Goal: Book appointment/travel/reservation: Book appointment/travel/reservation

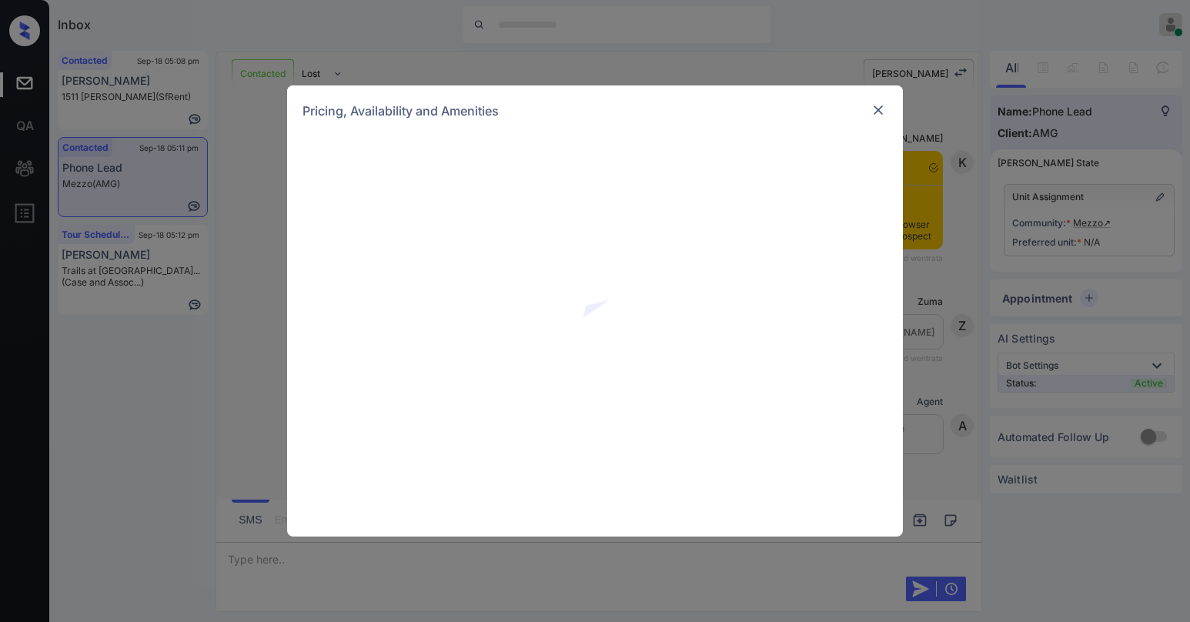
scroll to position [1706, 0]
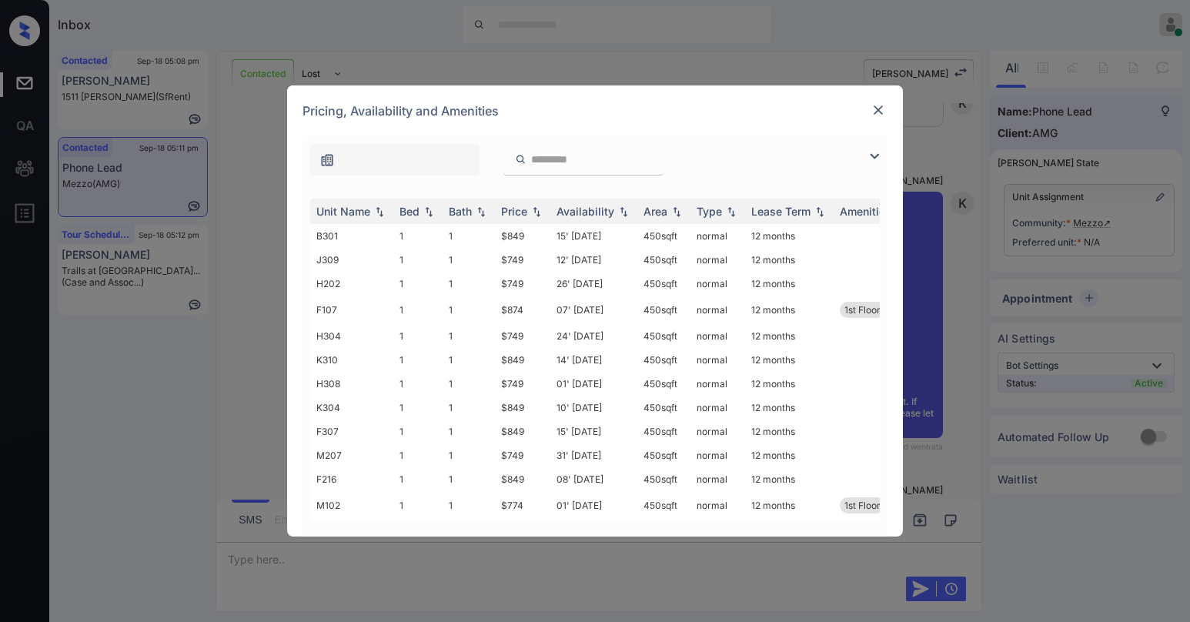
click at [877, 112] on img at bounding box center [877, 109] width 15 height 15
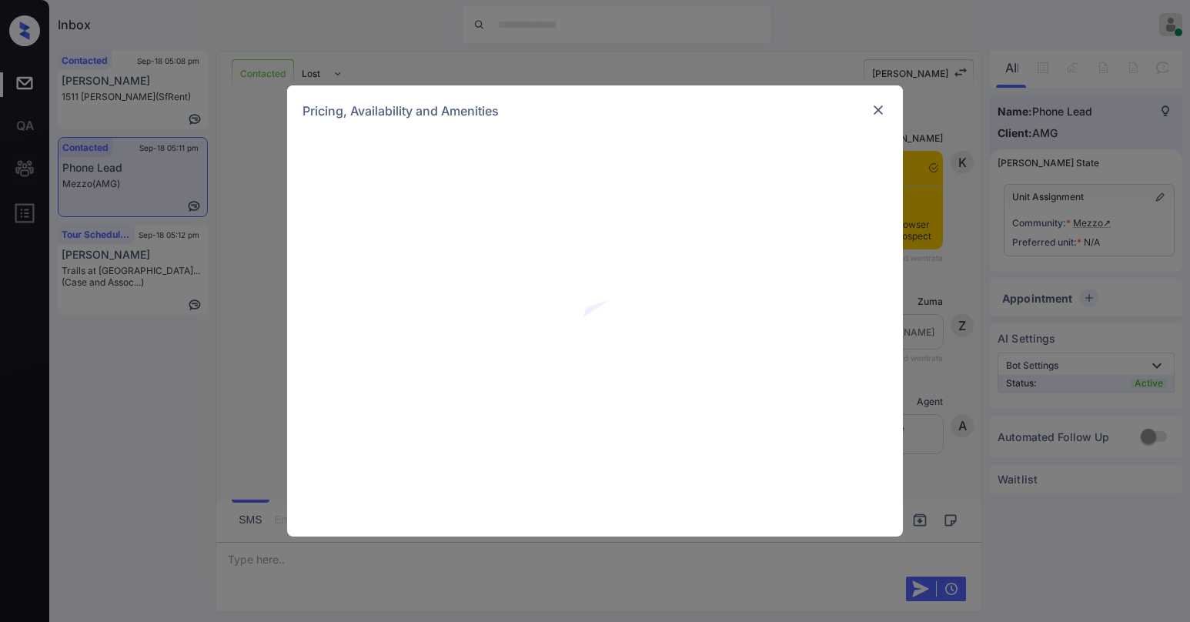
scroll to position [1706, 0]
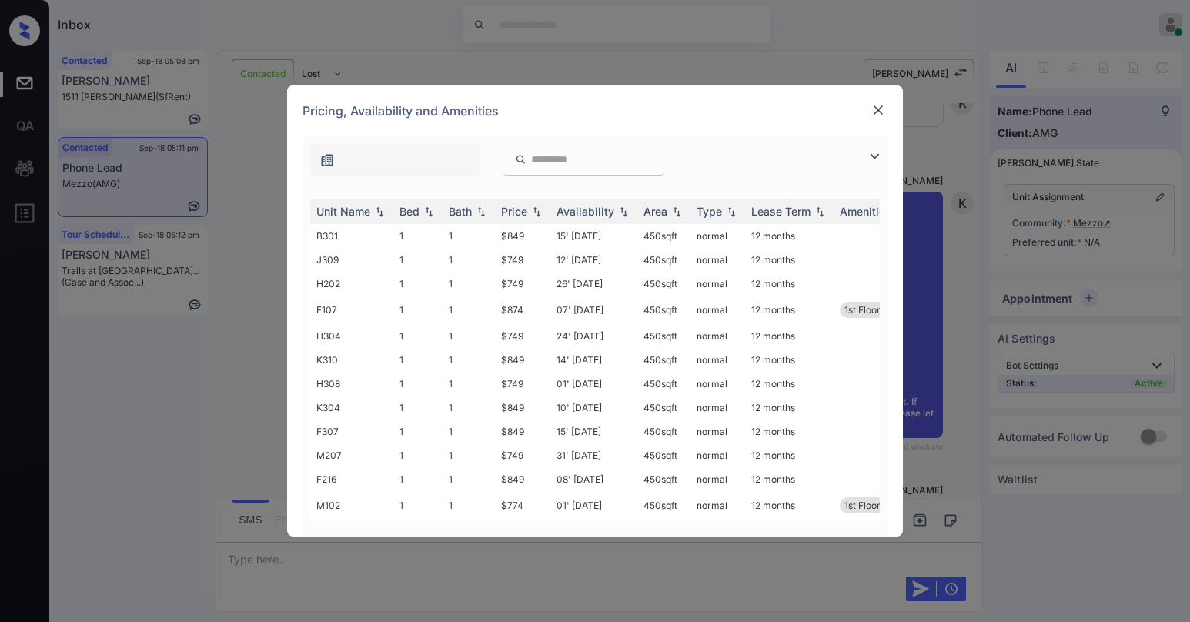
click at [869, 157] on img at bounding box center [874, 156] width 18 height 18
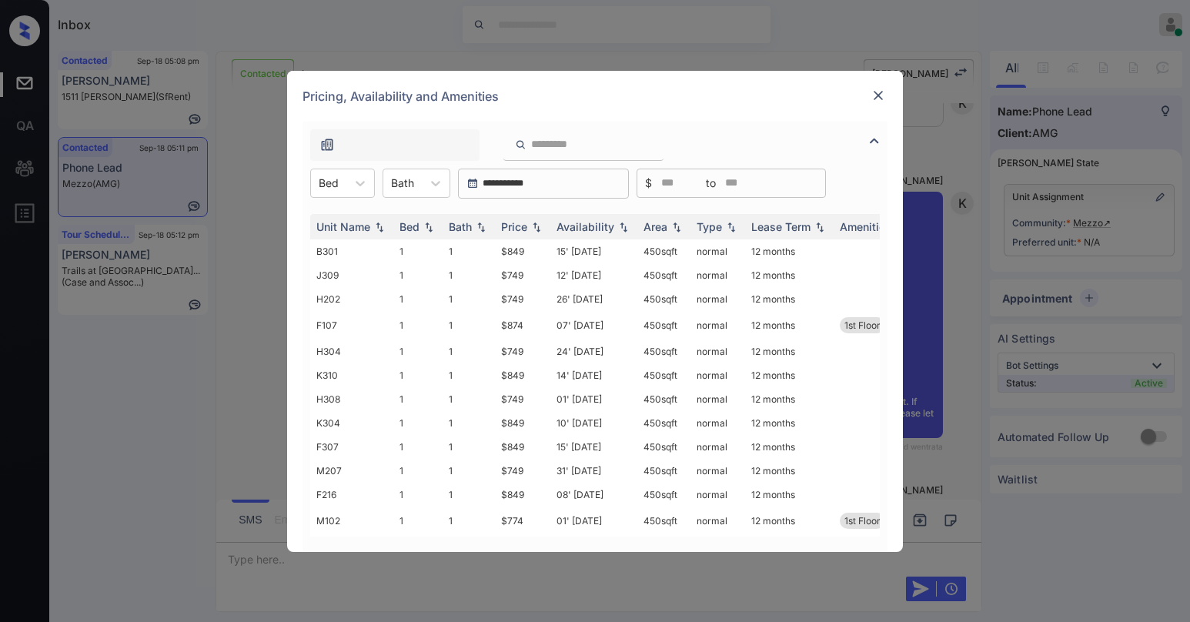
drag, startPoint x: 361, startPoint y: 186, endPoint x: 360, endPoint y: 202, distance: 15.4
click at [361, 185] on icon at bounding box center [359, 182] width 15 height 15
click at [346, 227] on div "1" at bounding box center [342, 221] width 65 height 28
click at [516, 228] on div "Price" at bounding box center [514, 226] width 26 height 13
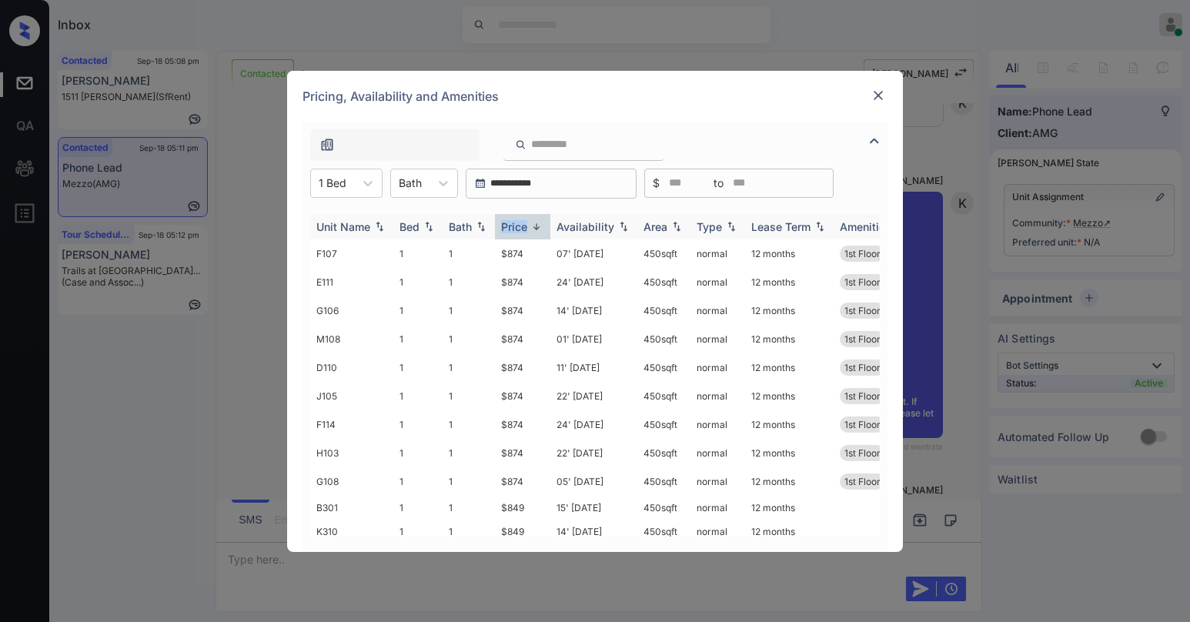
click at [516, 228] on div "Price" at bounding box center [514, 226] width 26 height 13
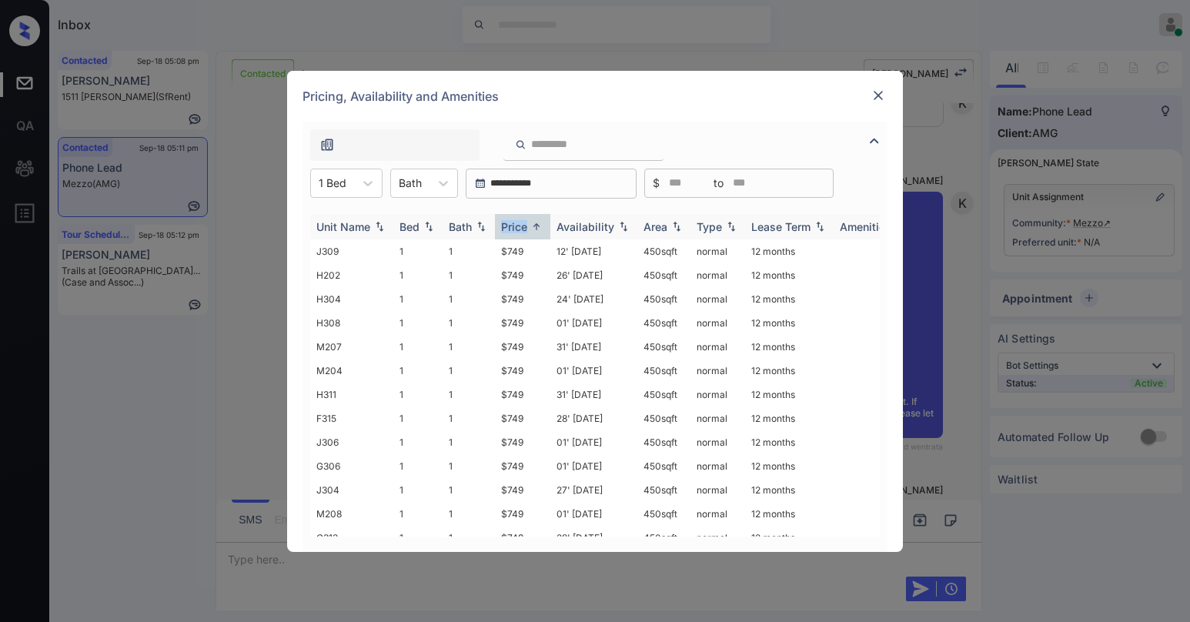
click at [519, 227] on div "Price" at bounding box center [514, 226] width 26 height 13
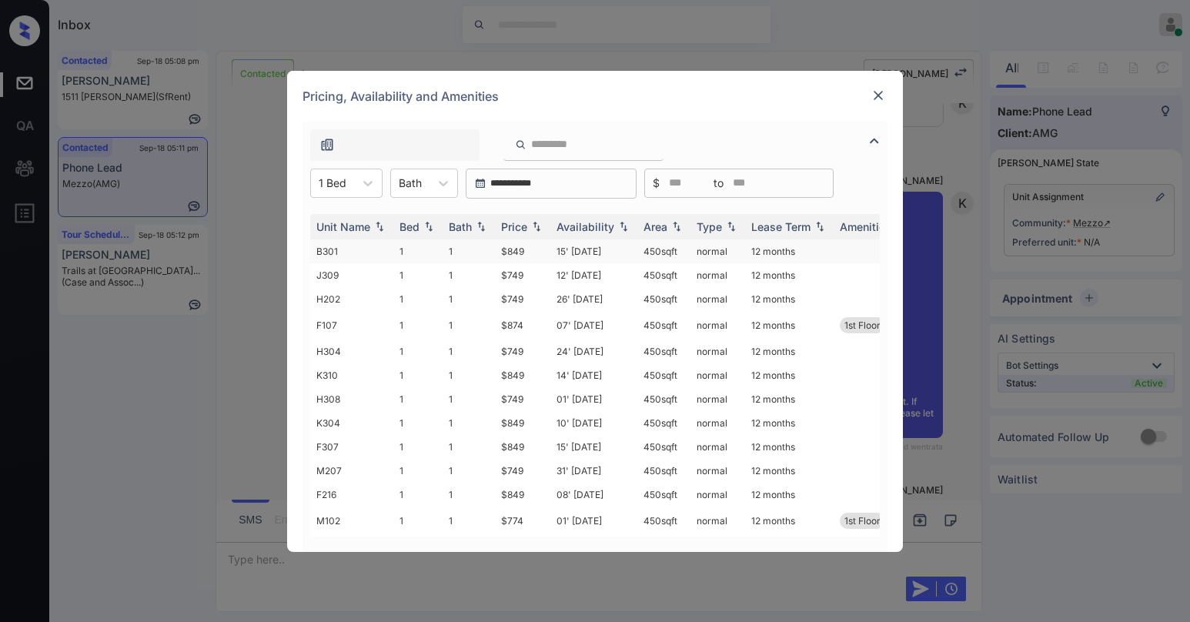
click at [515, 255] on td "$849" at bounding box center [522, 251] width 55 height 24
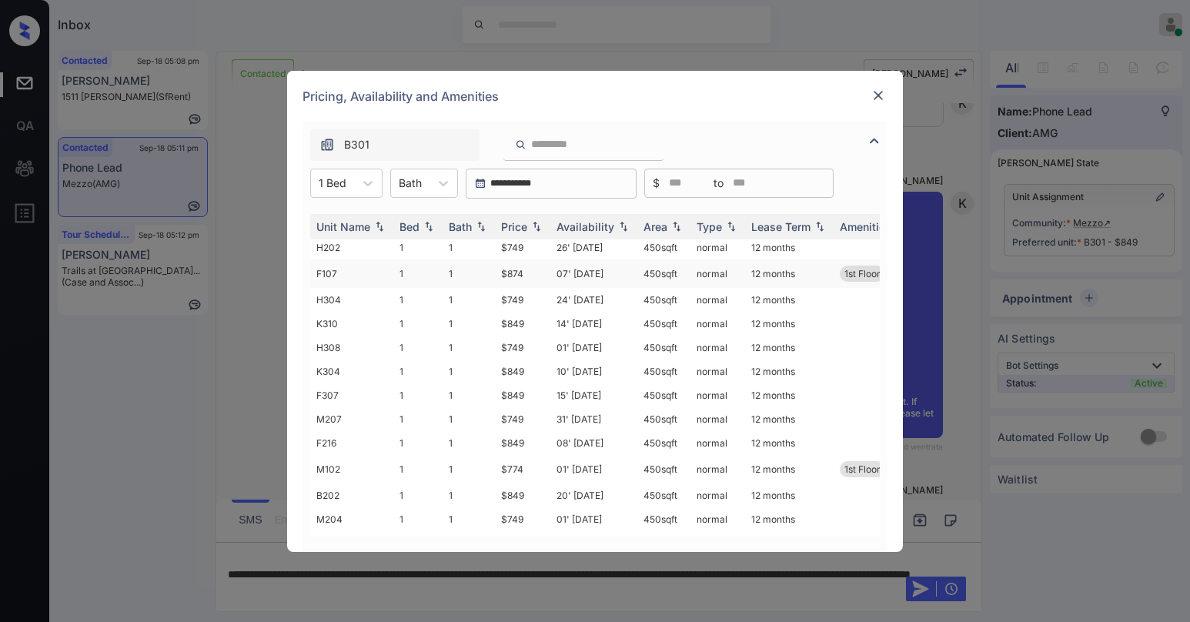
scroll to position [0, 0]
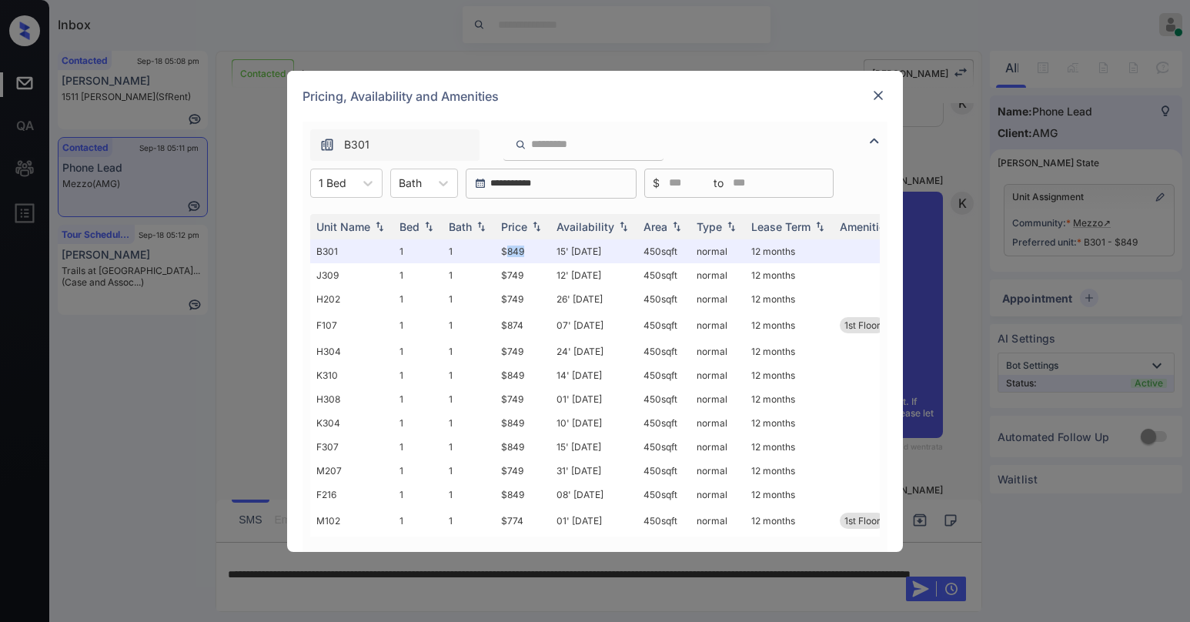
click at [882, 99] on img at bounding box center [877, 95] width 15 height 15
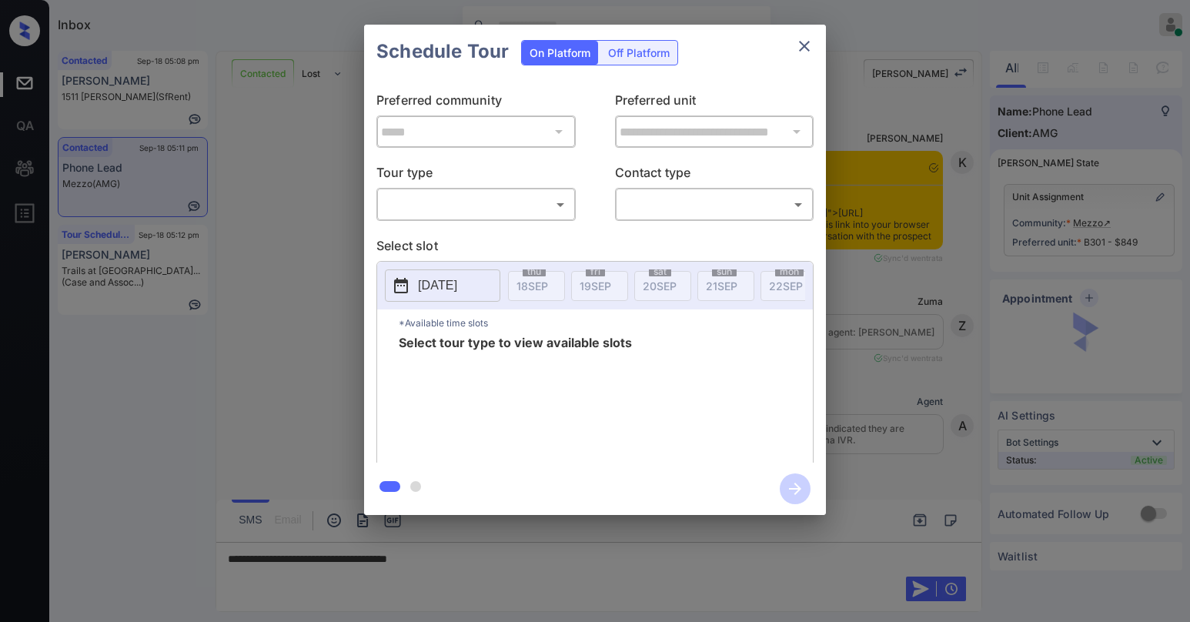
scroll to position [2499, 0]
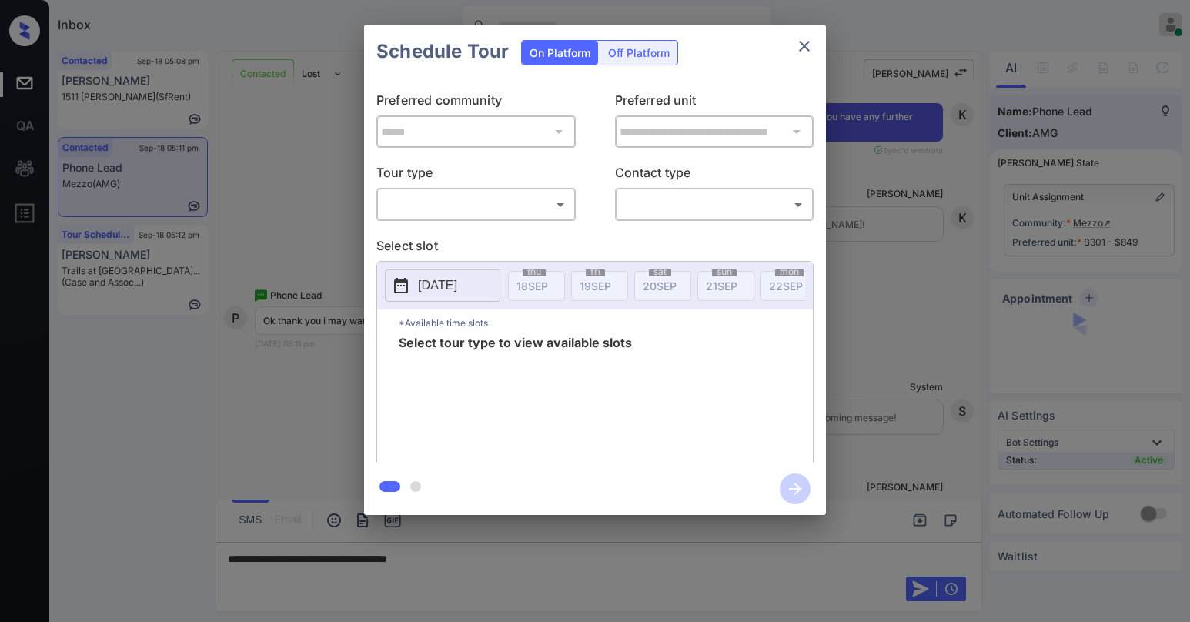
click at [429, 200] on body "Inbox Paolo Gabriel Online Set yourself offline Set yourself on break Profile S…" at bounding box center [595, 311] width 1190 height 622
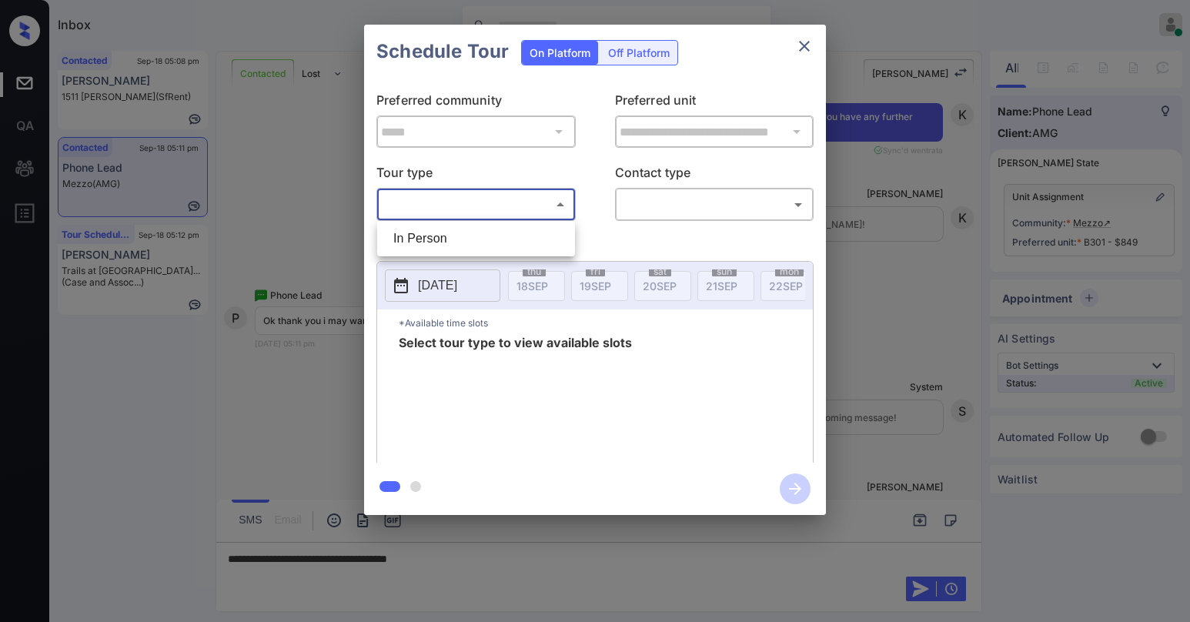
click at [434, 235] on li "In Person" at bounding box center [476, 239] width 190 height 28
type input "********"
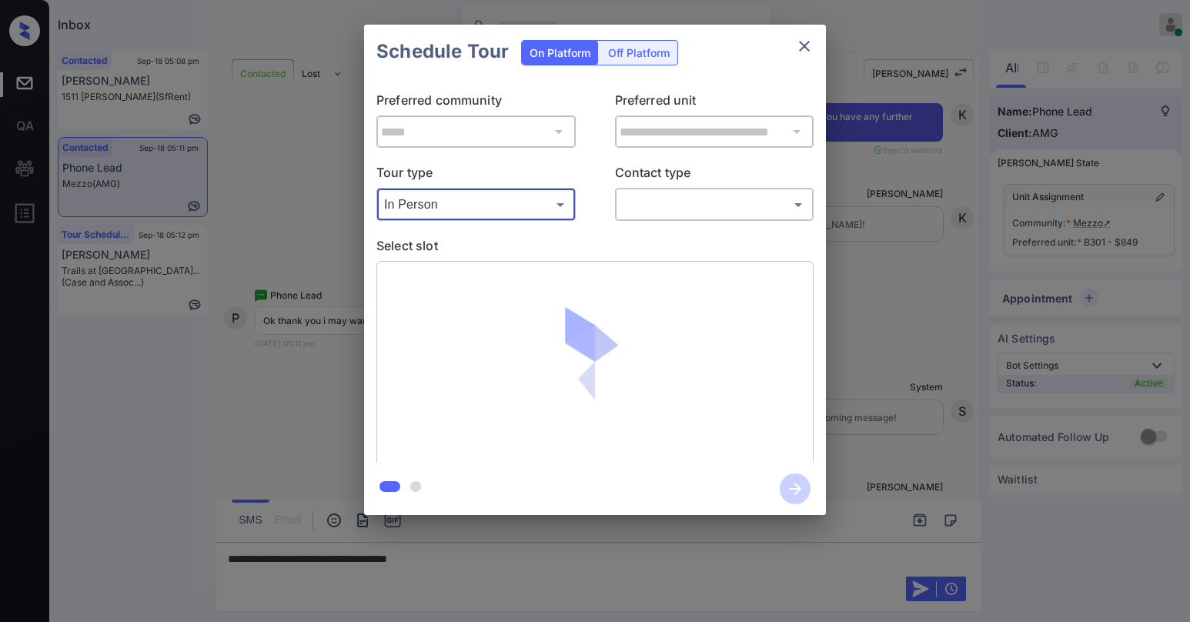
click at [663, 212] on body "Inbox Paolo Gabriel Online Set yourself offline Set yourself on break Profile S…" at bounding box center [595, 311] width 1190 height 622
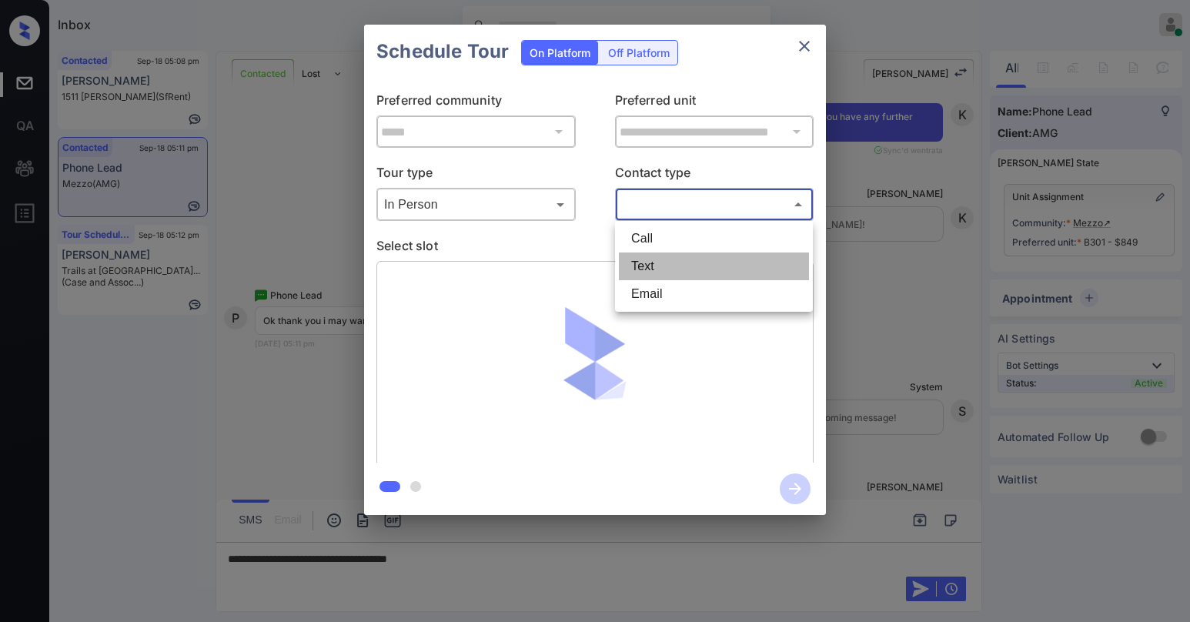
click at [648, 264] on li "Text" at bounding box center [714, 266] width 190 height 28
type input "****"
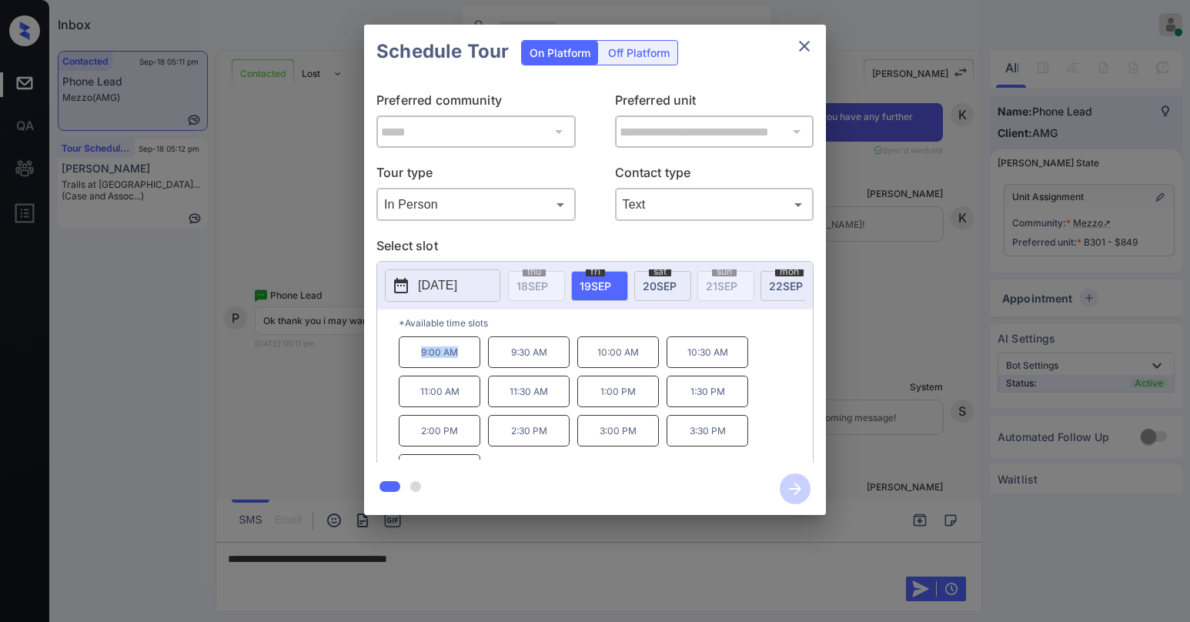
drag, startPoint x: 423, startPoint y: 359, endPoint x: 463, endPoint y: 362, distance: 40.1
click at [463, 362] on p "9:00 AM" at bounding box center [440, 352] width 82 height 32
copy p "9:00 AM"
click at [768, 331] on p "*Available time slots" at bounding box center [606, 322] width 414 height 27
drag, startPoint x: 423, startPoint y: 356, endPoint x: 463, endPoint y: 357, distance: 39.3
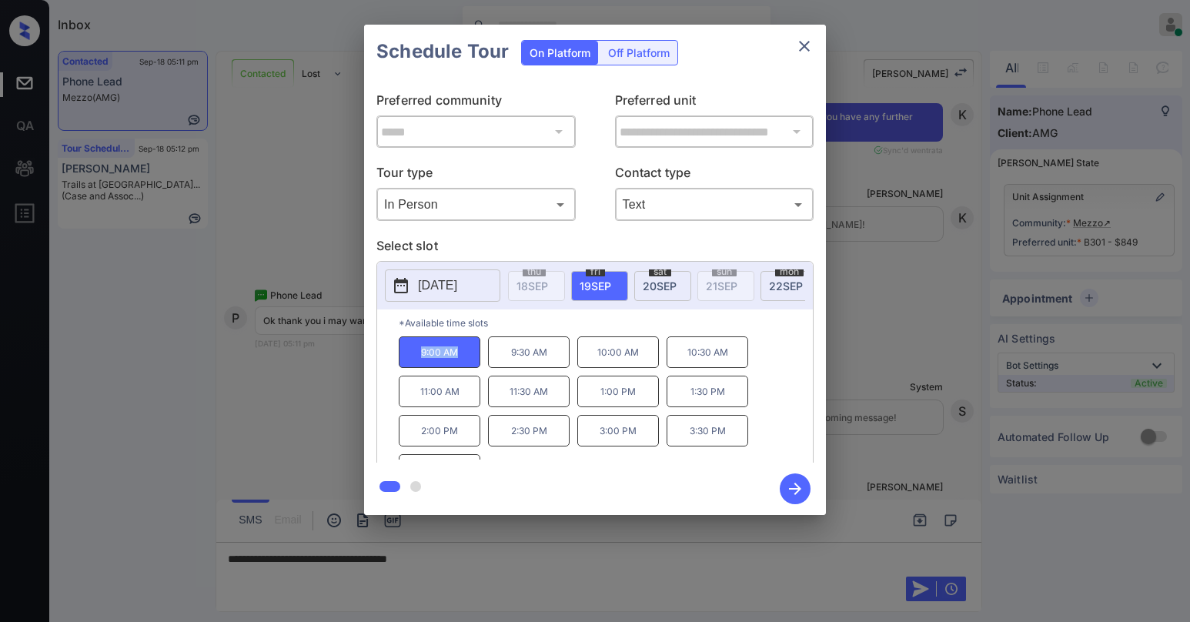
click at [463, 357] on p "9:00 AM" at bounding box center [440, 352] width 82 height 32
copy p "9:00 AM"
click at [782, 347] on div "9:00 AM 9:30 AM 10:00 AM 10:30 AM 11:00 AM 11:30 AM 1:00 PM 1:30 PM 2:00 PM 2:3…" at bounding box center [606, 397] width 414 height 123
click at [576, 324] on p "*Available time slots" at bounding box center [606, 322] width 414 height 27
click at [529, 336] on p "*Available time slots" at bounding box center [606, 322] width 414 height 27
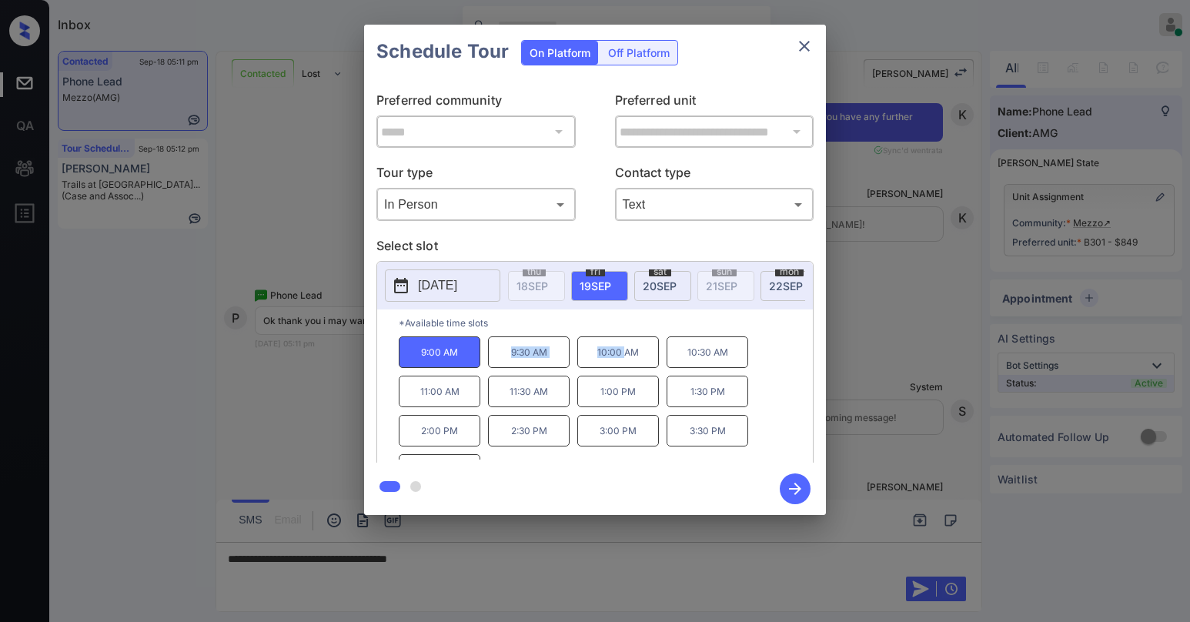
drag, startPoint x: 499, startPoint y: 355, endPoint x: 490, endPoint y: 357, distance: 8.8
click at [620, 356] on div "9:00 AM 9:30 AM 10:00 AM 10:30 AM 11:00 AM 11:30 AM 1:00 PM 1:30 PM 2:00 PM 2:3…" at bounding box center [606, 397] width 414 height 123
drag, startPoint x: 543, startPoint y: 359, endPoint x: 644, endPoint y: 359, distance: 101.6
click at [644, 359] on div "9:00 AM 9:30 AM 10:00 AM 10:30 AM 11:00 AM 11:30 AM 1:00 PM 1:30 PM 2:00 PM 2:3…" at bounding box center [606, 397] width 414 height 123
copy div "9:00 AM 9:30 AM 10:00 AM"
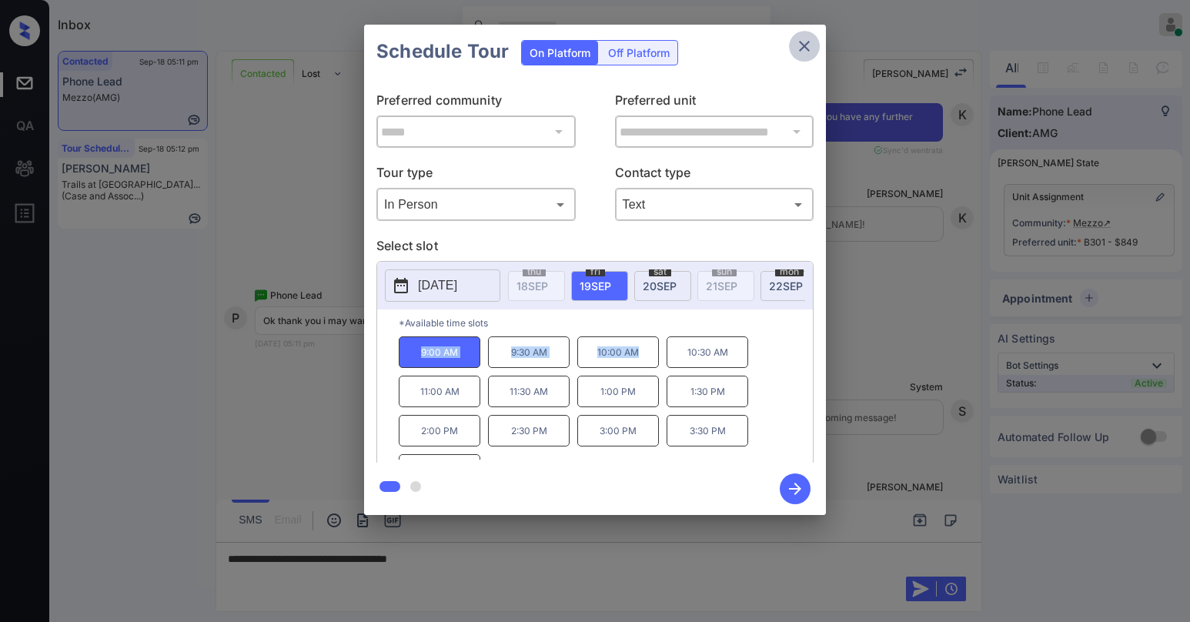
click at [801, 42] on icon "close" at bounding box center [804, 46] width 18 height 18
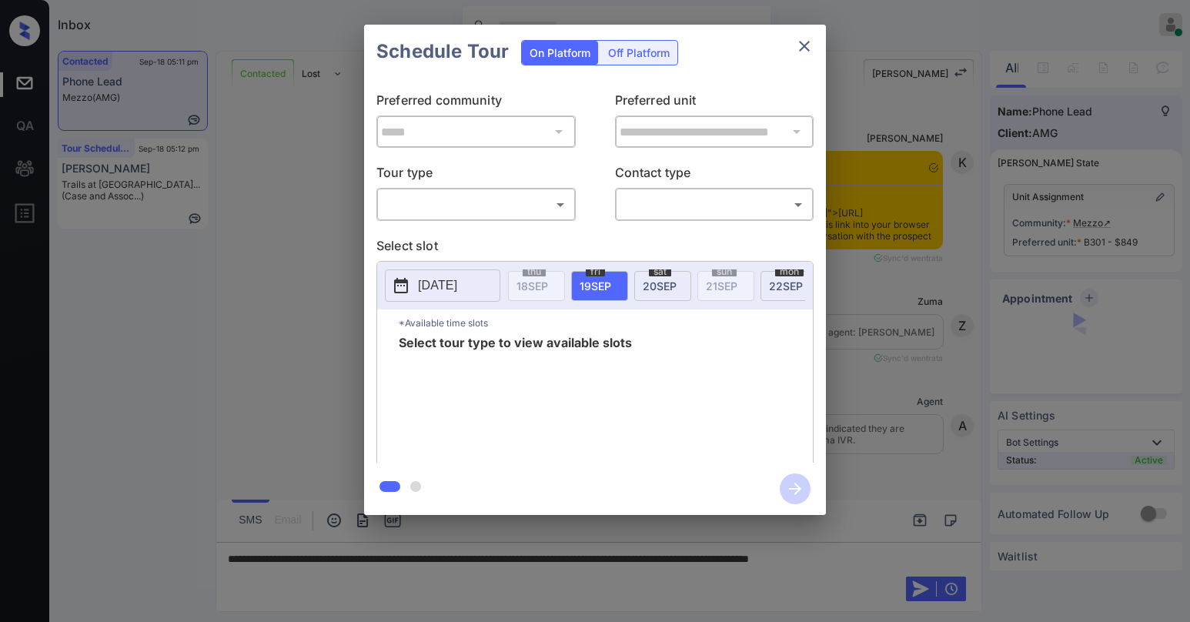
scroll to position [2807, 0]
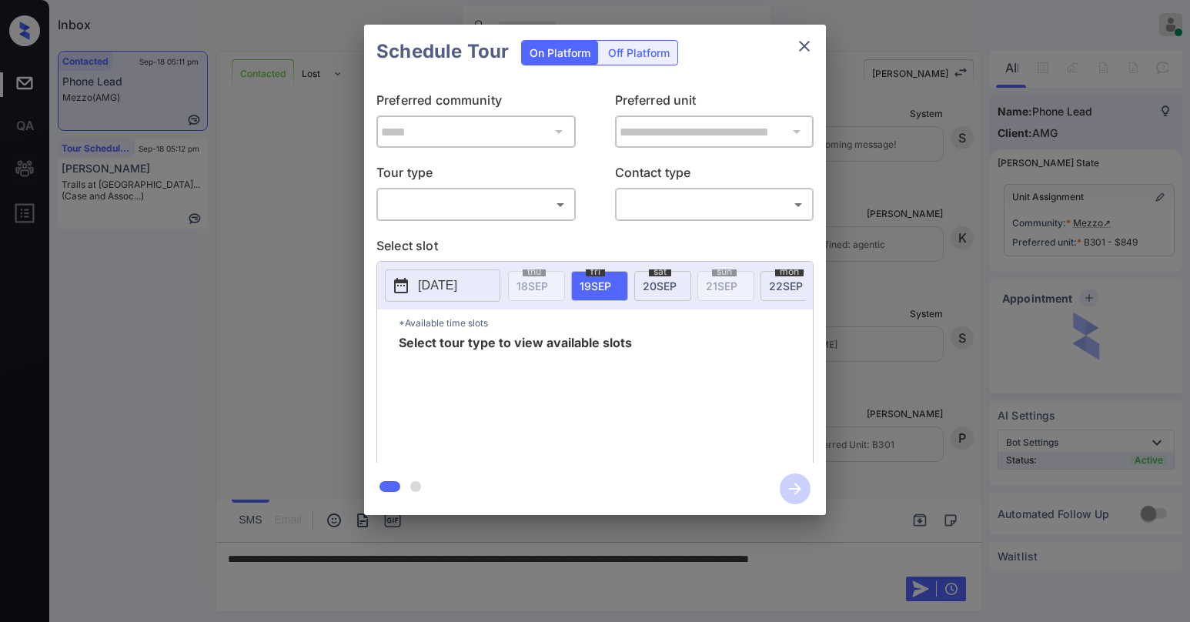
click at [512, 211] on body "Inbox Paolo Gabriel Online Set yourself offline Set yourself on break Profile S…" at bounding box center [595, 311] width 1190 height 622
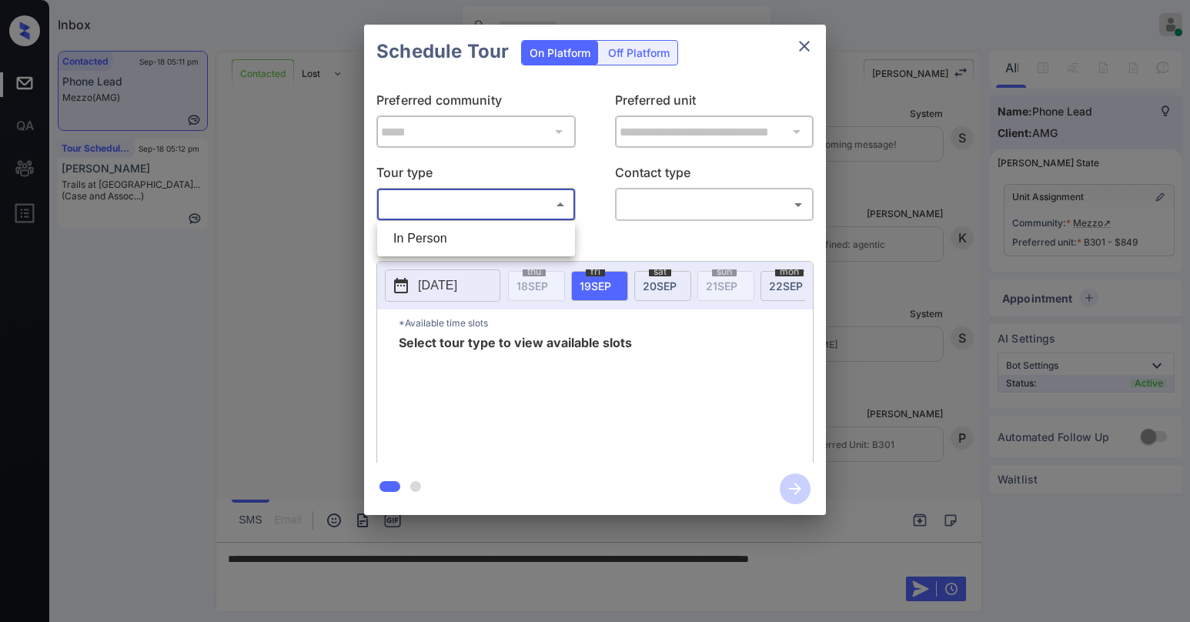
drag, startPoint x: 489, startPoint y: 247, endPoint x: 576, endPoint y: 230, distance: 87.8
click at [493, 246] on li "In Person" at bounding box center [476, 239] width 190 height 28
type input "********"
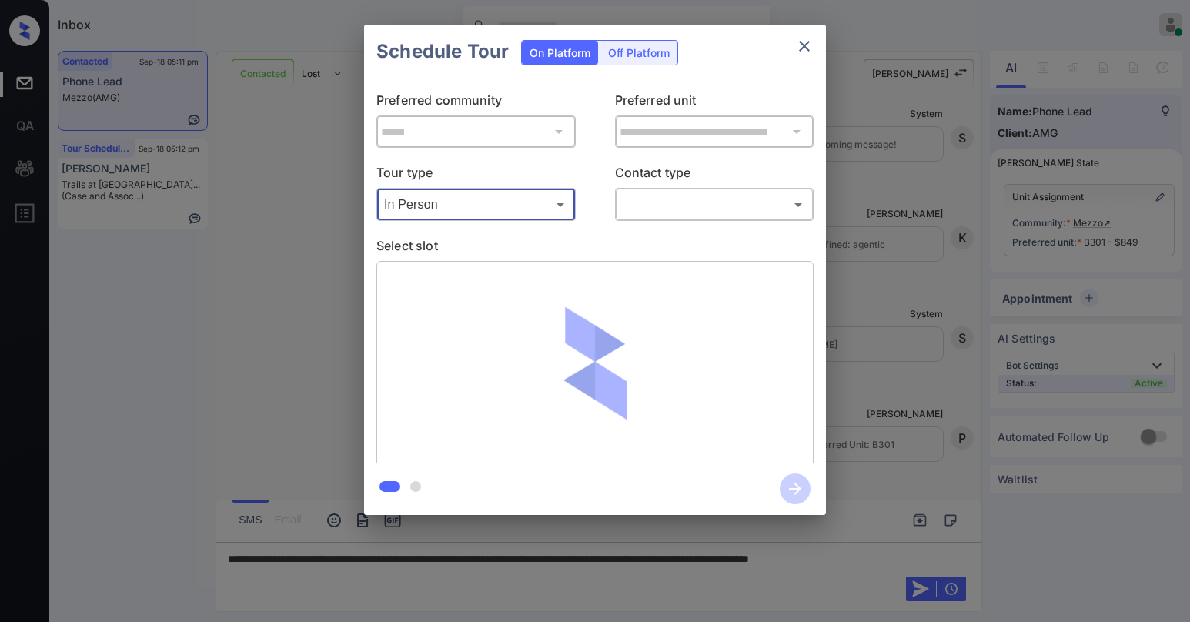
click at [673, 213] on body "Inbox Paolo Gabriel Online Set yourself offline Set yourself on break Profile S…" at bounding box center [595, 311] width 1190 height 622
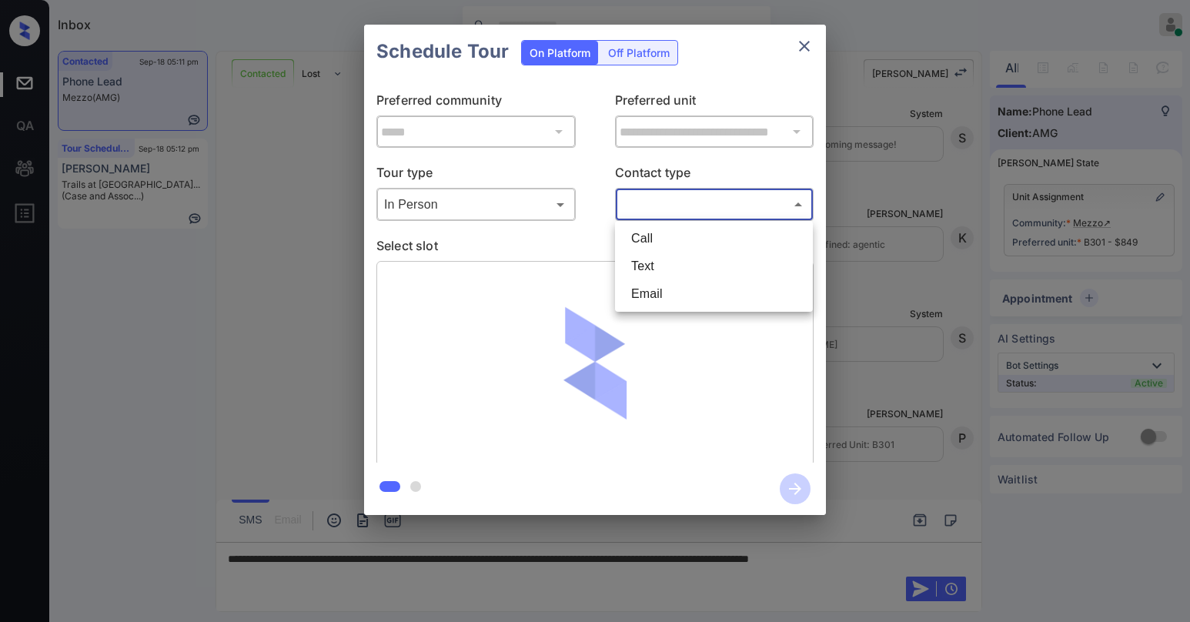
click at [659, 261] on li "Text" at bounding box center [714, 266] width 190 height 28
type input "****"
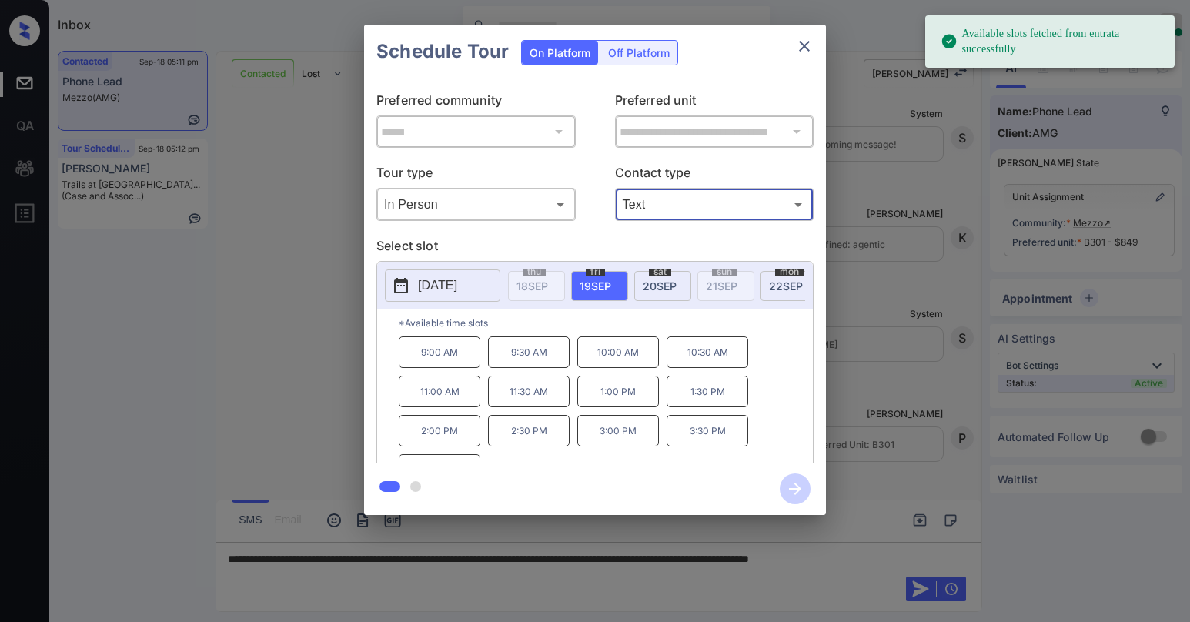
click at [807, 59] on button "close" at bounding box center [804, 46] width 31 height 31
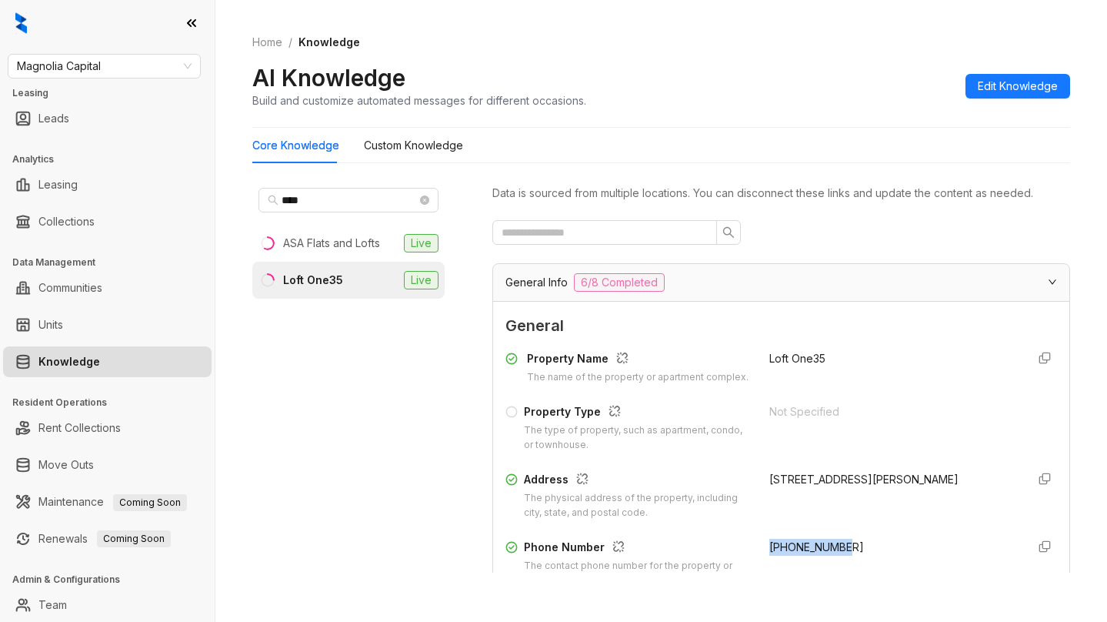
scroll to position [77, 0]
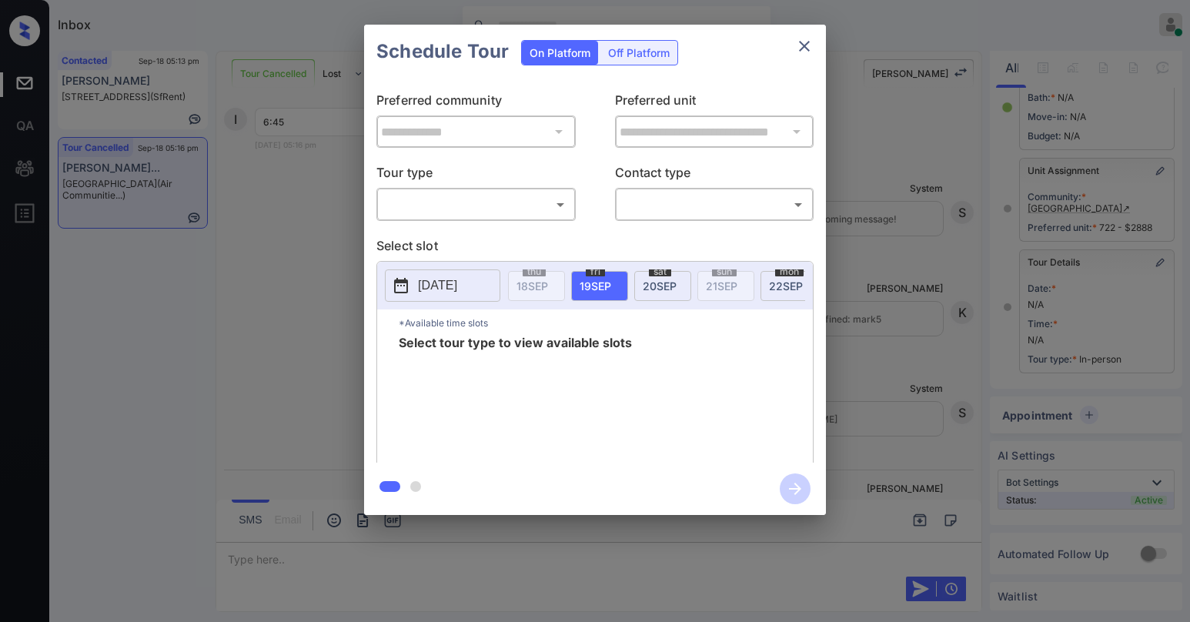
scroll to position [6755, 0]
click at [498, 192] on body "Inbox Paolo Gabriel Online Set yourself offline Set yourself on break Profile S…" at bounding box center [595, 311] width 1190 height 622
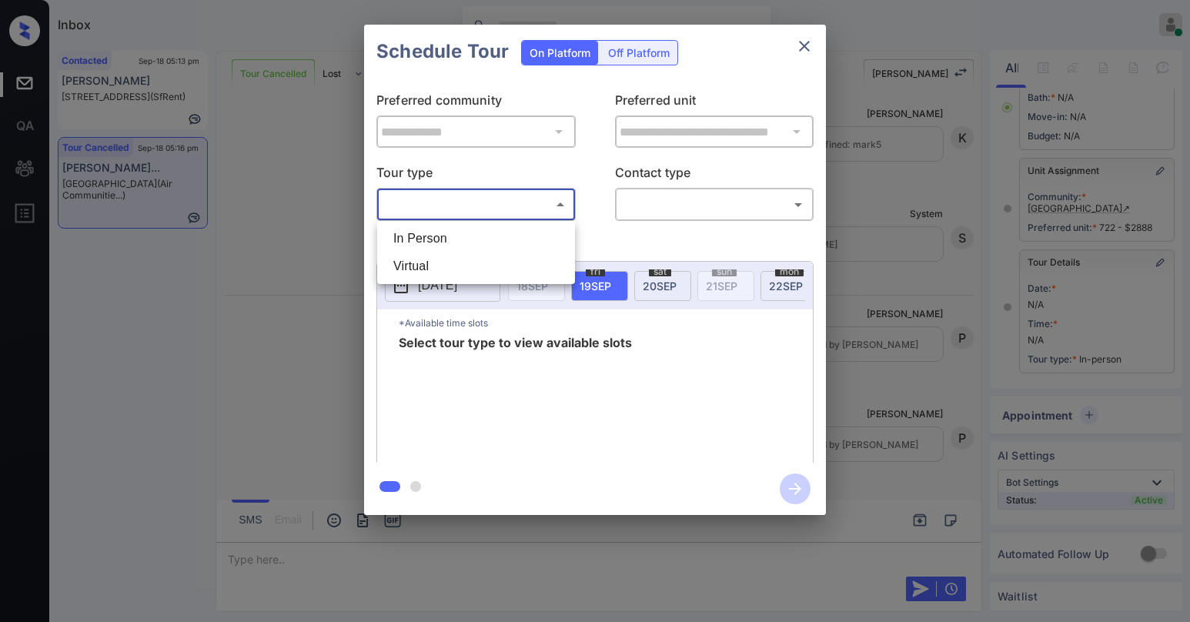
click at [456, 238] on li "In Person" at bounding box center [476, 239] width 190 height 28
type input "********"
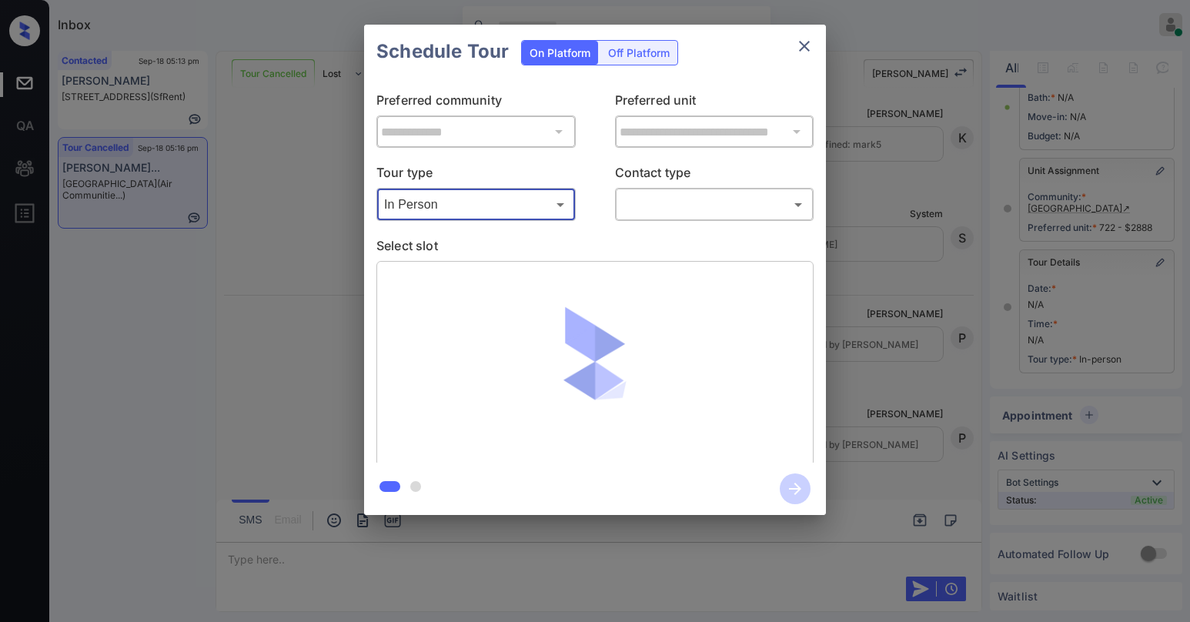
click at [807, 46] on icon "close" at bounding box center [804, 46] width 18 height 18
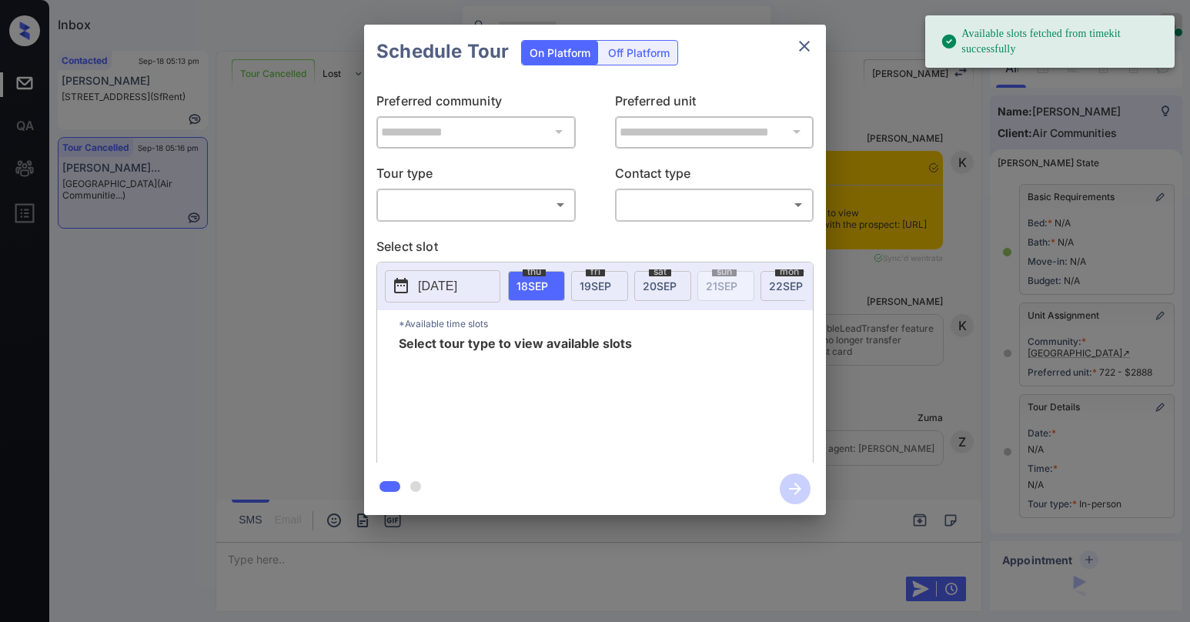
scroll to position [145, 0]
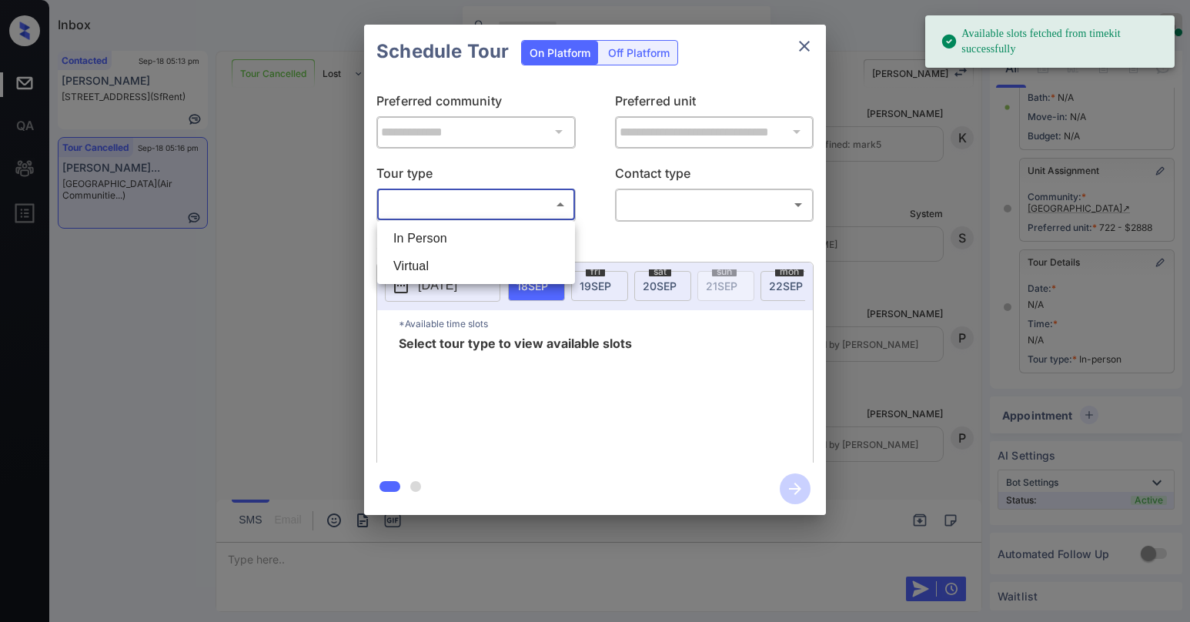
click at [526, 205] on body "Available slots fetched from timekit successfully Inbox [PERSON_NAME] Online Se…" at bounding box center [595, 311] width 1190 height 622
drag, startPoint x: 450, startPoint y: 239, endPoint x: 617, endPoint y: 225, distance: 167.6
click at [451, 239] on li "In Person" at bounding box center [476, 239] width 190 height 28
type input "********"
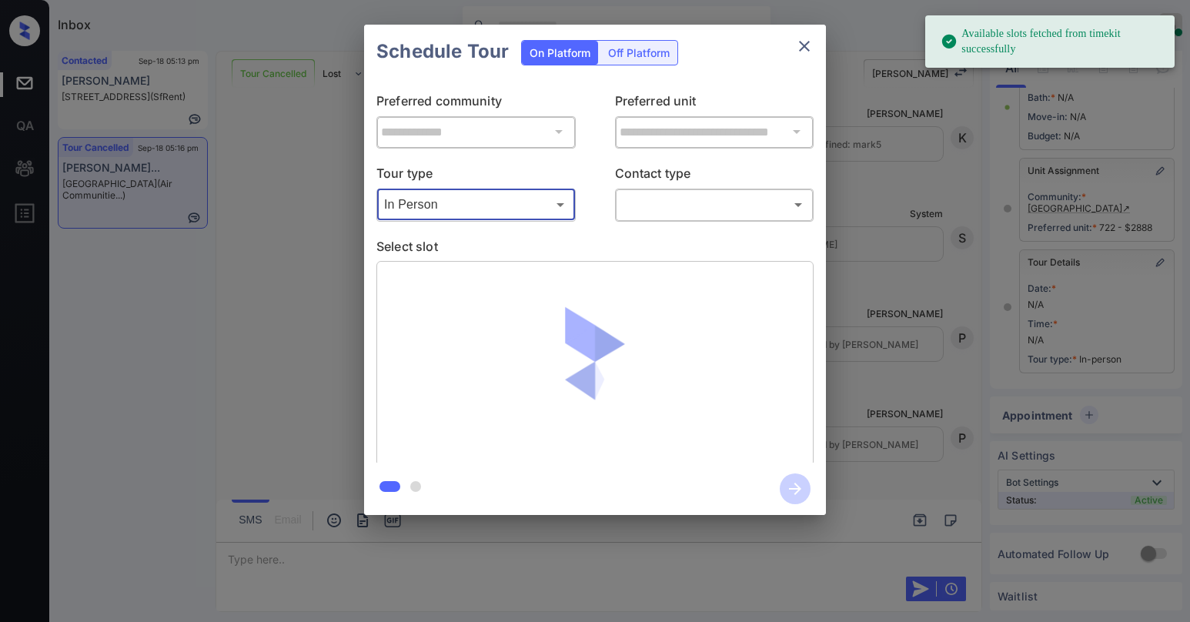
click at [670, 215] on body "Available slots fetched from timekit successfully Inbox Paolo Gabriel Online Se…" at bounding box center [595, 311] width 1190 height 622
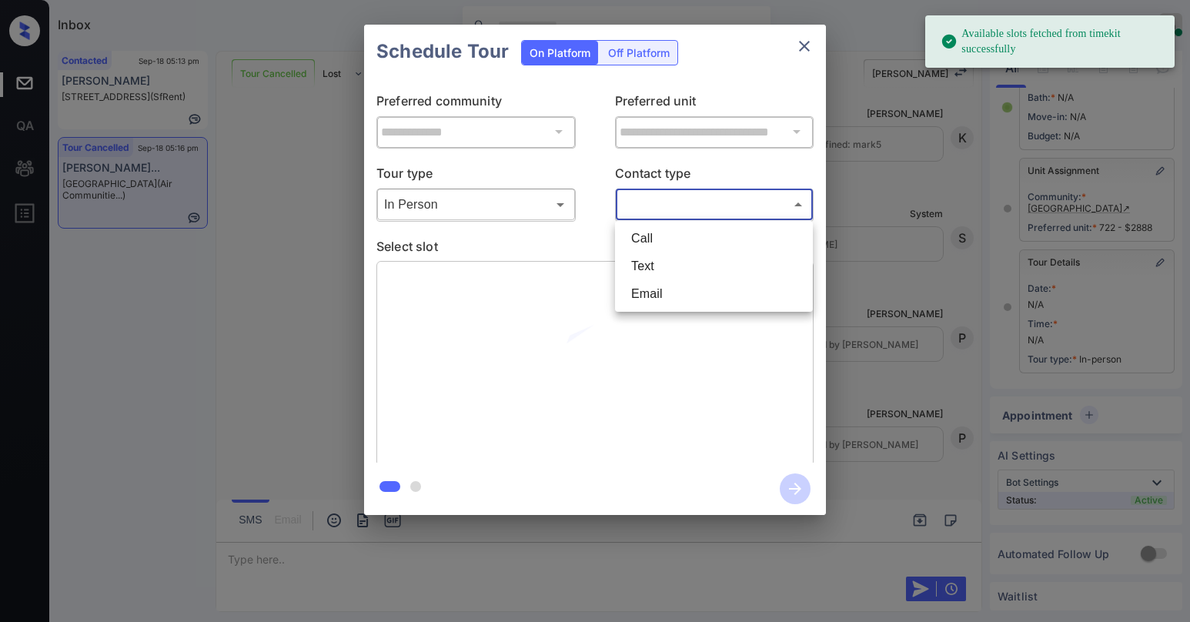
click at [667, 268] on li "Text" at bounding box center [714, 266] width 190 height 28
type input "****"
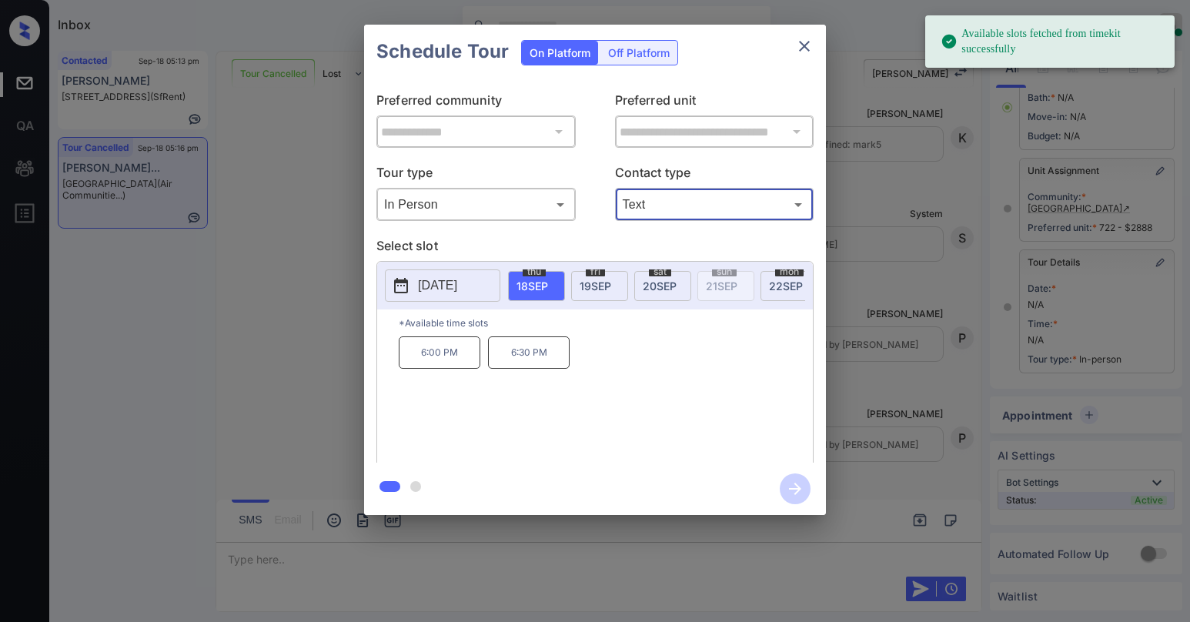
click at [593, 292] on div "fri 19 SEP" at bounding box center [599, 286] width 57 height 30
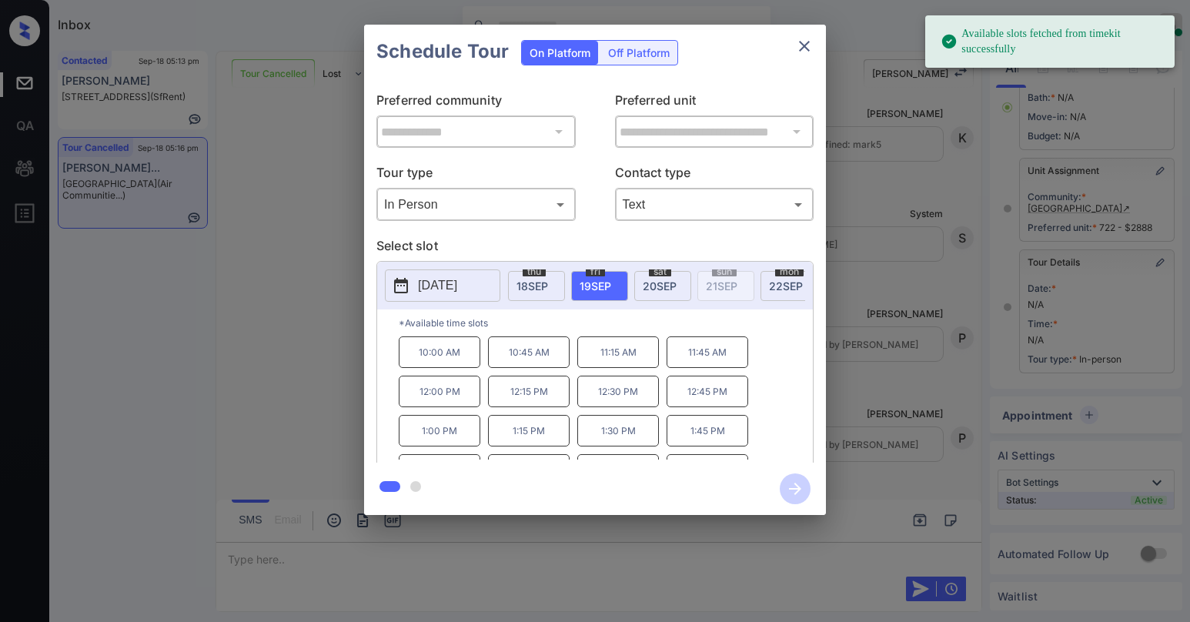
scroll to position [144, 0]
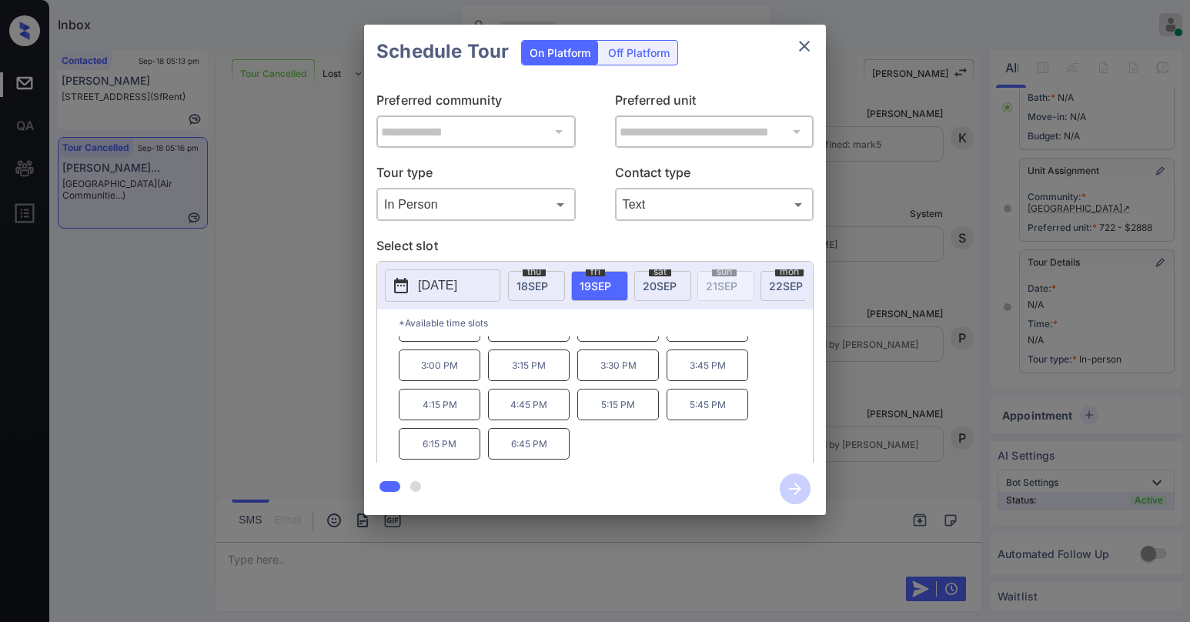
click at [537, 453] on p "6:45 PM" at bounding box center [529, 444] width 82 height 32
click at [797, 493] on icon "button" at bounding box center [795, 489] width 12 height 12
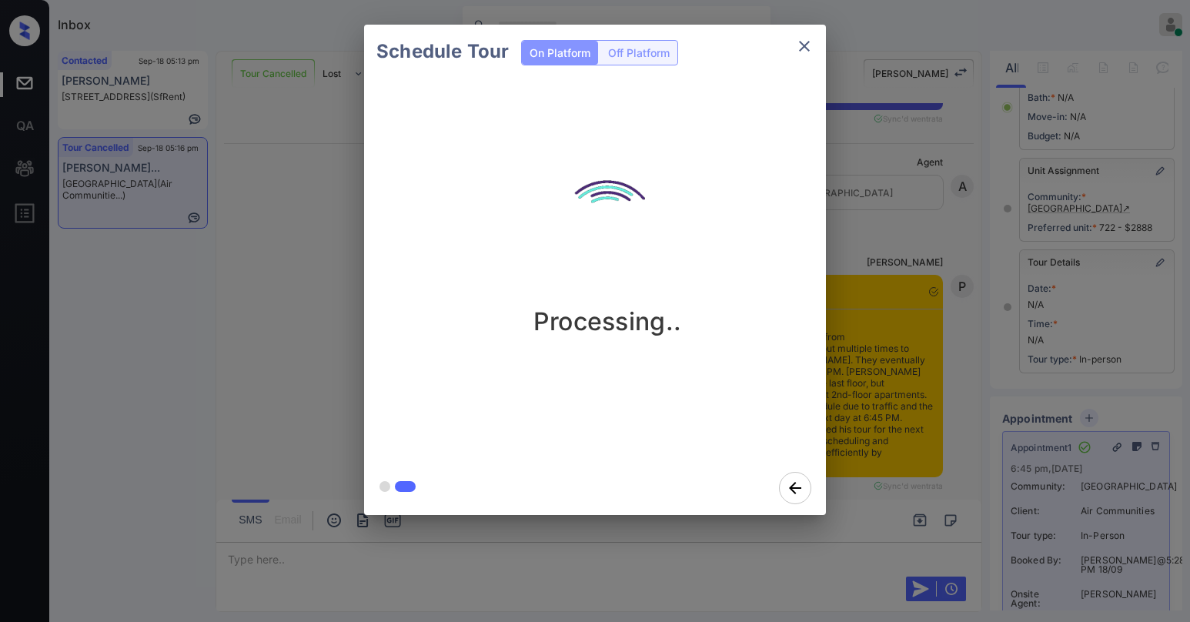
scroll to position [7615, 0]
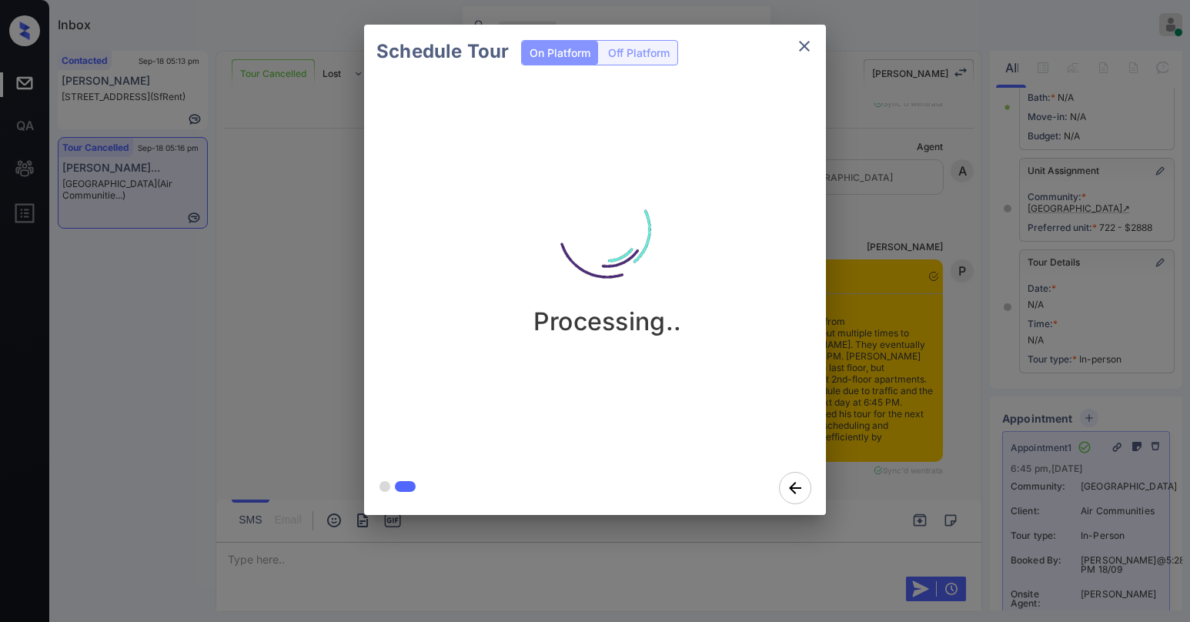
click at [895, 328] on div "Schedule Tour On Platform Off Platform Processing.." at bounding box center [595, 269] width 1190 height 539
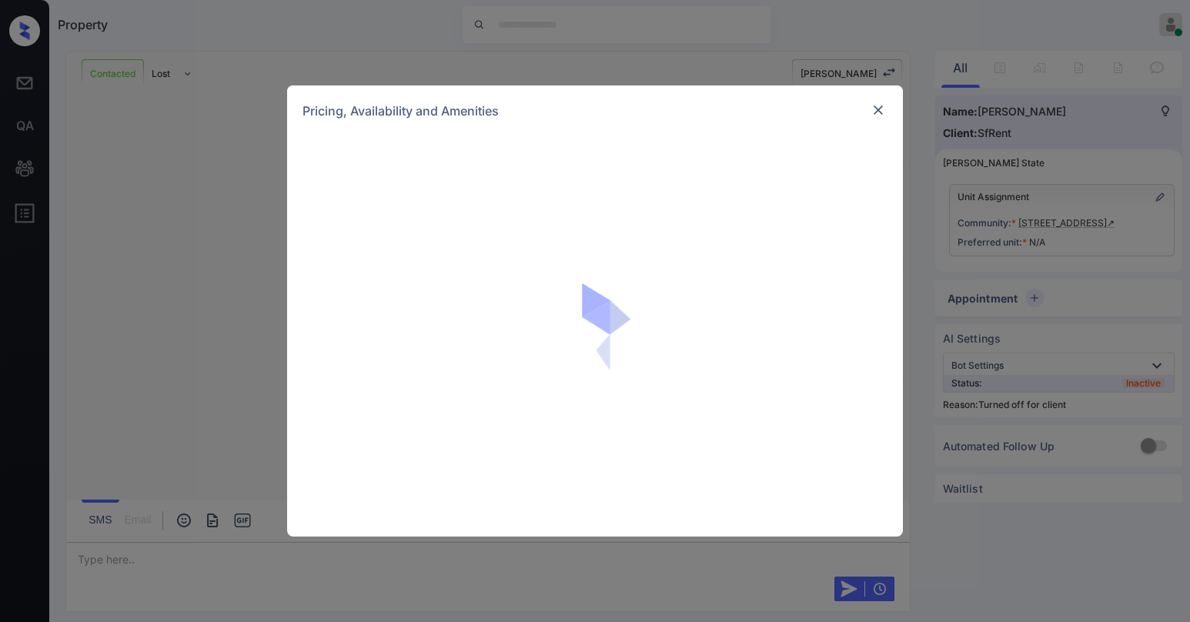
scroll to position [2951, 0]
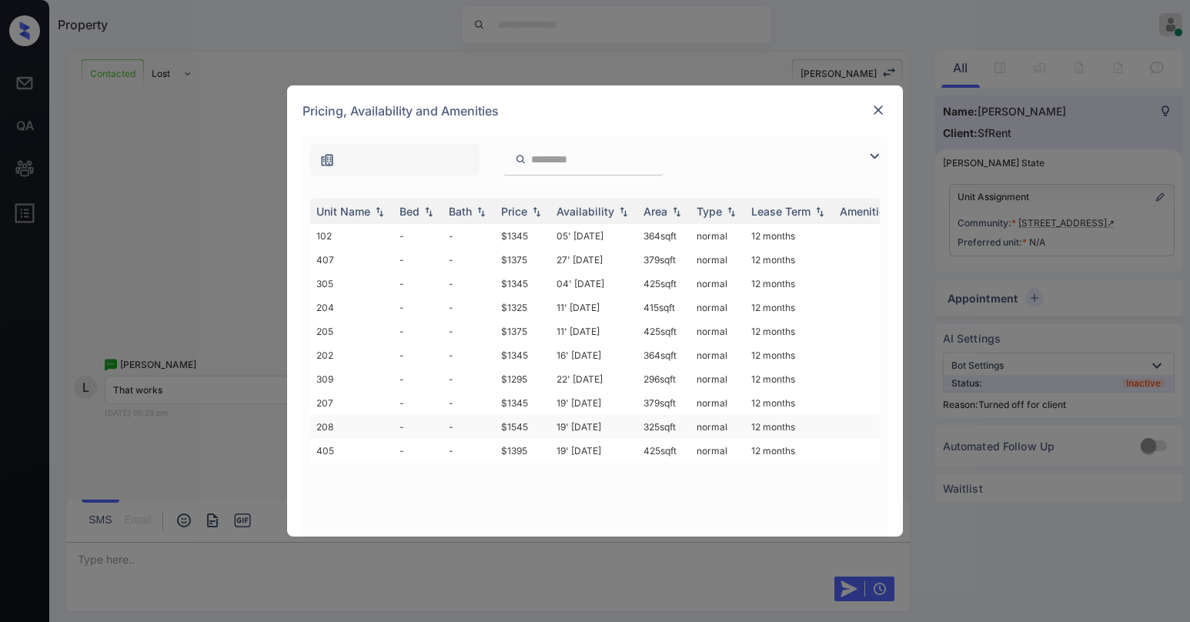
click at [540, 429] on td "$1545" at bounding box center [522, 427] width 55 height 24
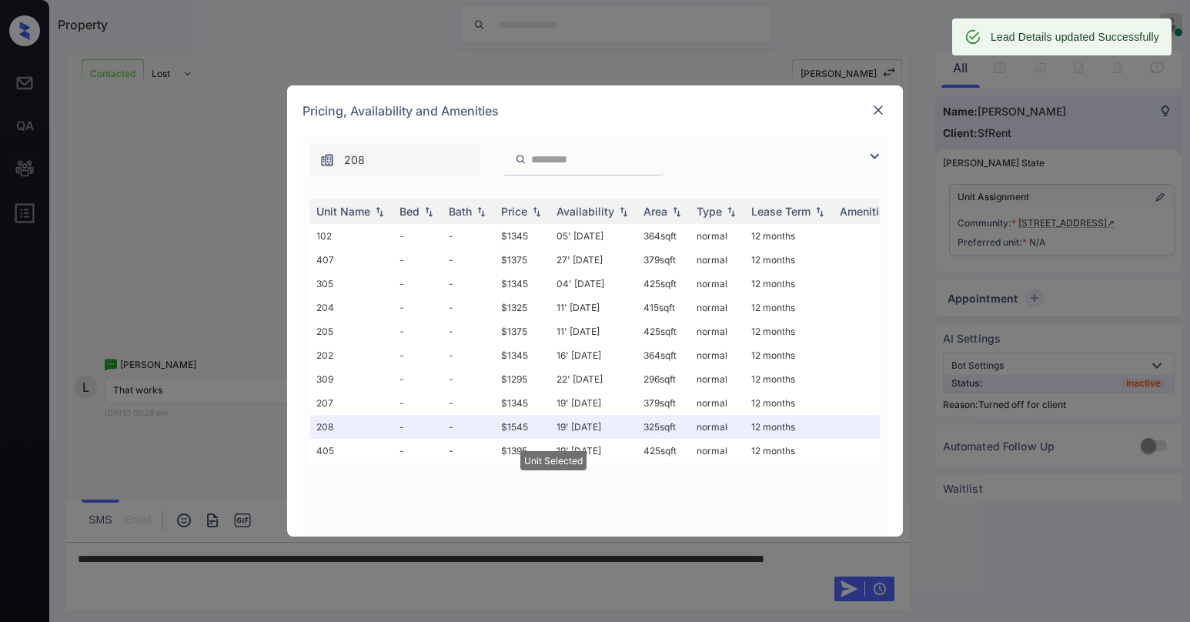
click at [873, 115] on img at bounding box center [877, 109] width 15 height 15
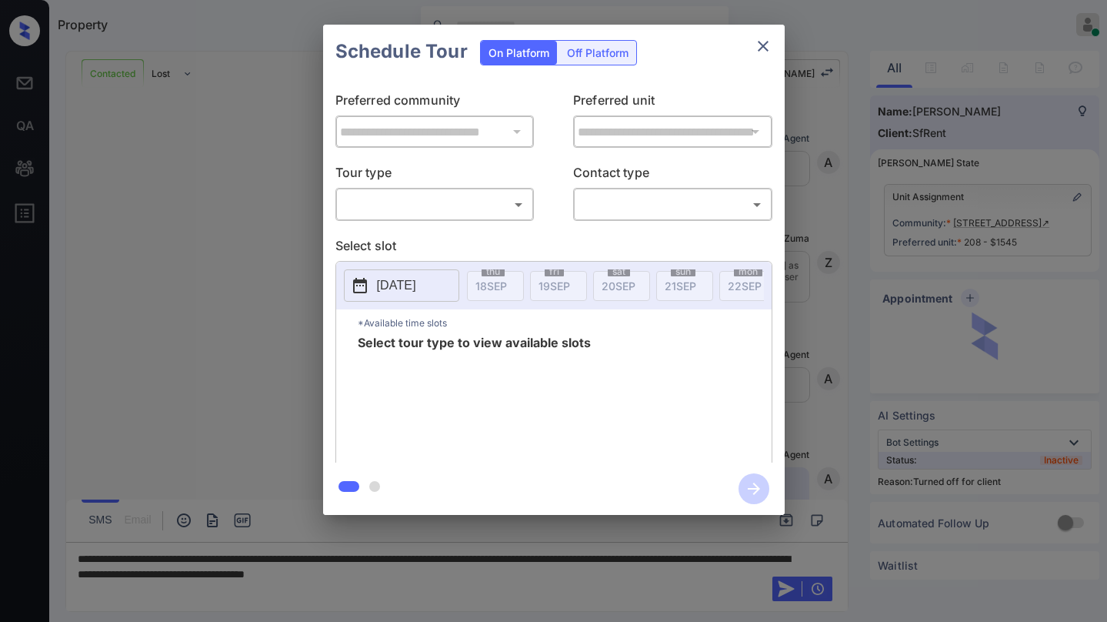
scroll to position [3305, 0]
click at [574, 62] on div "Off Platform" at bounding box center [597, 53] width 77 height 24
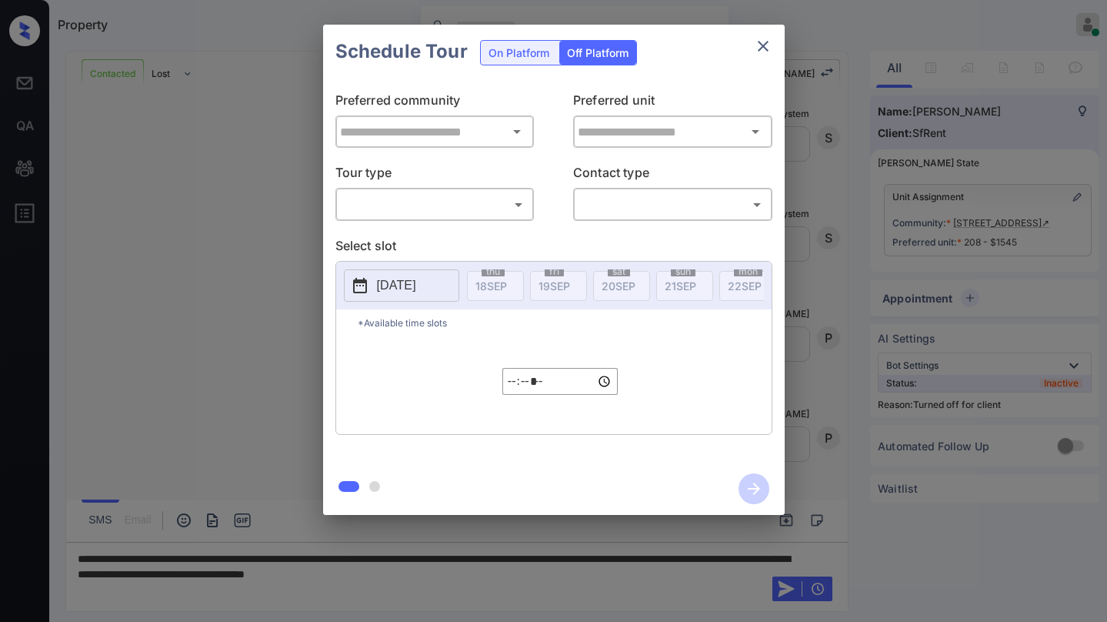
type input "**********"
click at [436, 208] on body "Property [PERSON_NAME] Online Set yourself offline Set yourself on break Profil…" at bounding box center [553, 311] width 1107 height 622
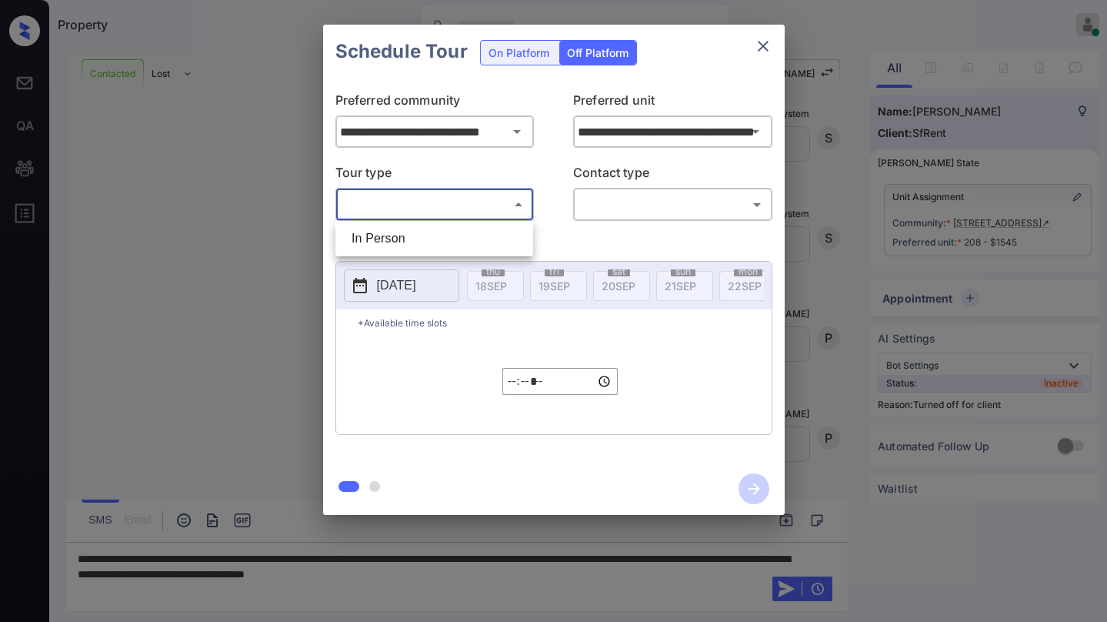
click at [421, 233] on li "In Person" at bounding box center [434, 239] width 190 height 28
type input "********"
click at [624, 210] on body "Property [PERSON_NAME] Online Set yourself offline Set yourself on break Profil…" at bounding box center [553, 311] width 1107 height 622
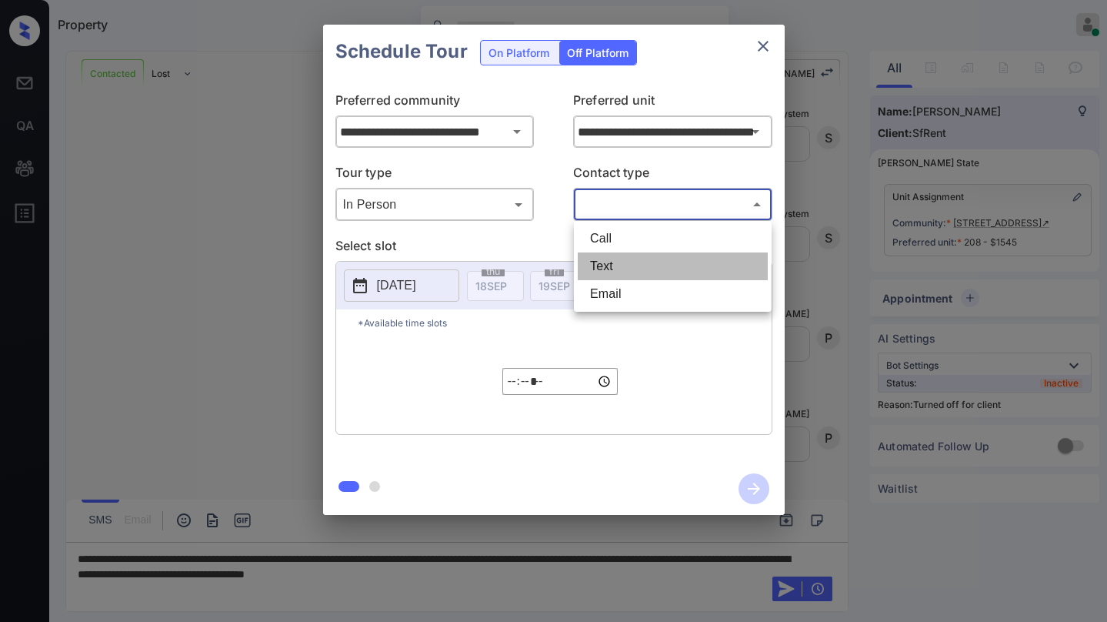
click at [614, 259] on li "Text" at bounding box center [673, 266] width 190 height 28
type input "****"
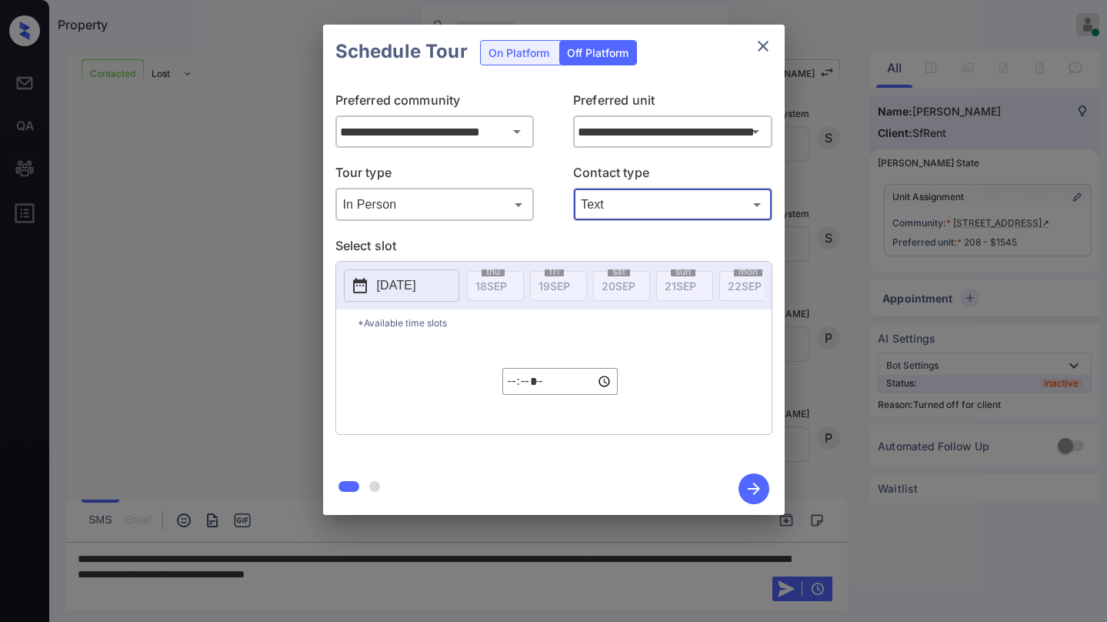
click at [416, 282] on p "[DATE]" at bounding box center [396, 285] width 39 height 18
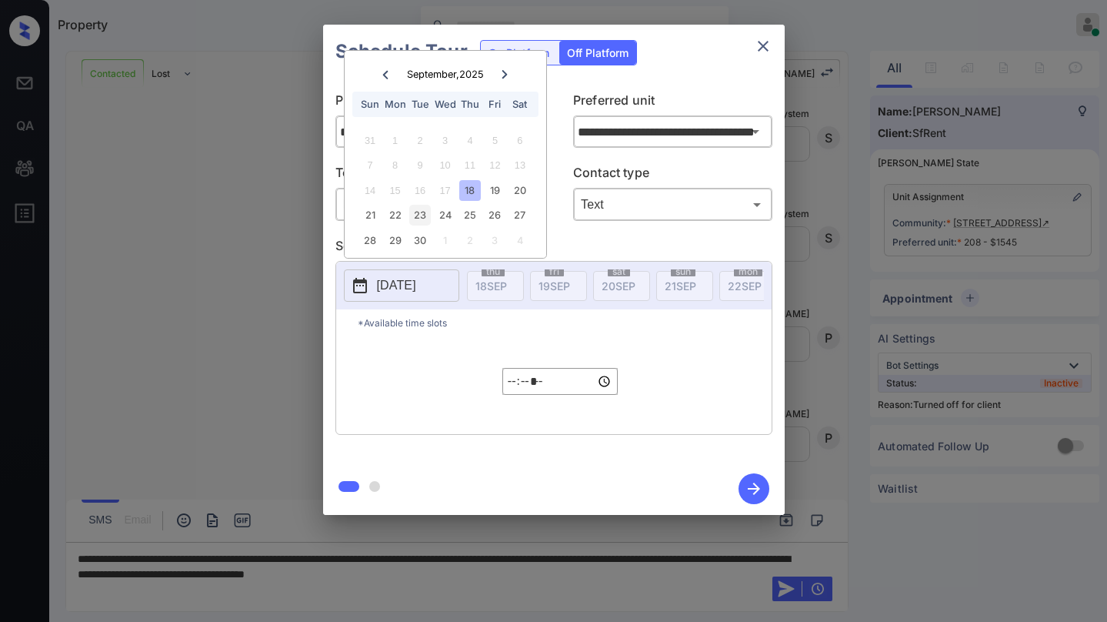
click at [421, 215] on div "23" at bounding box center [419, 215] width 21 height 21
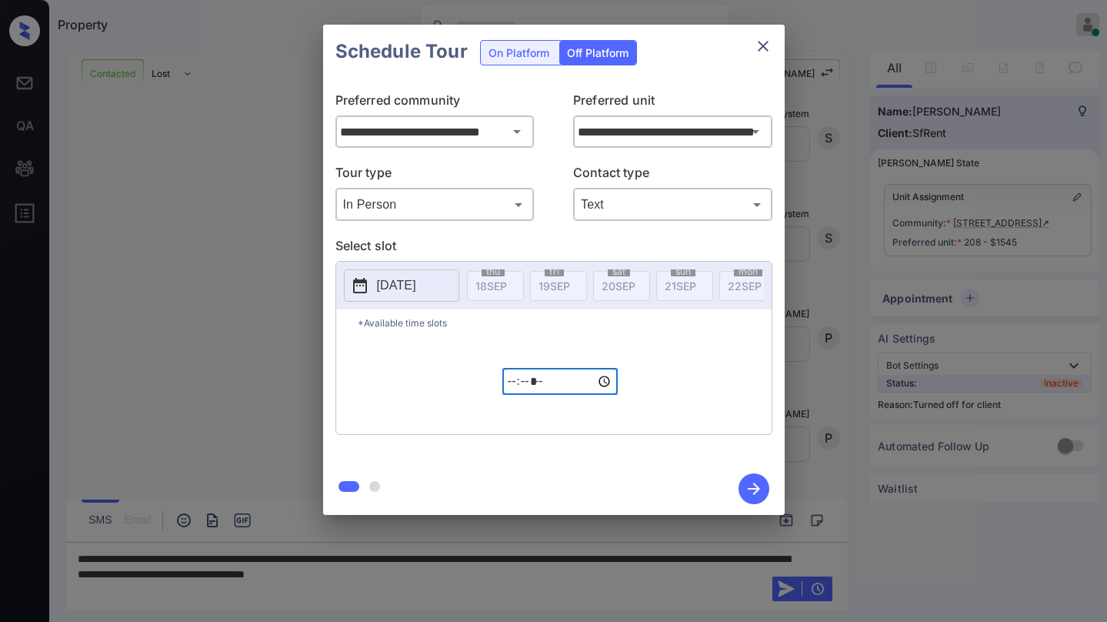
click at [516, 391] on input "*****" at bounding box center [560, 381] width 115 height 27
click at [557, 389] on input "*****" at bounding box center [560, 381] width 115 height 27
type input "*****"
click at [753, 481] on icon "button" at bounding box center [754, 488] width 31 height 31
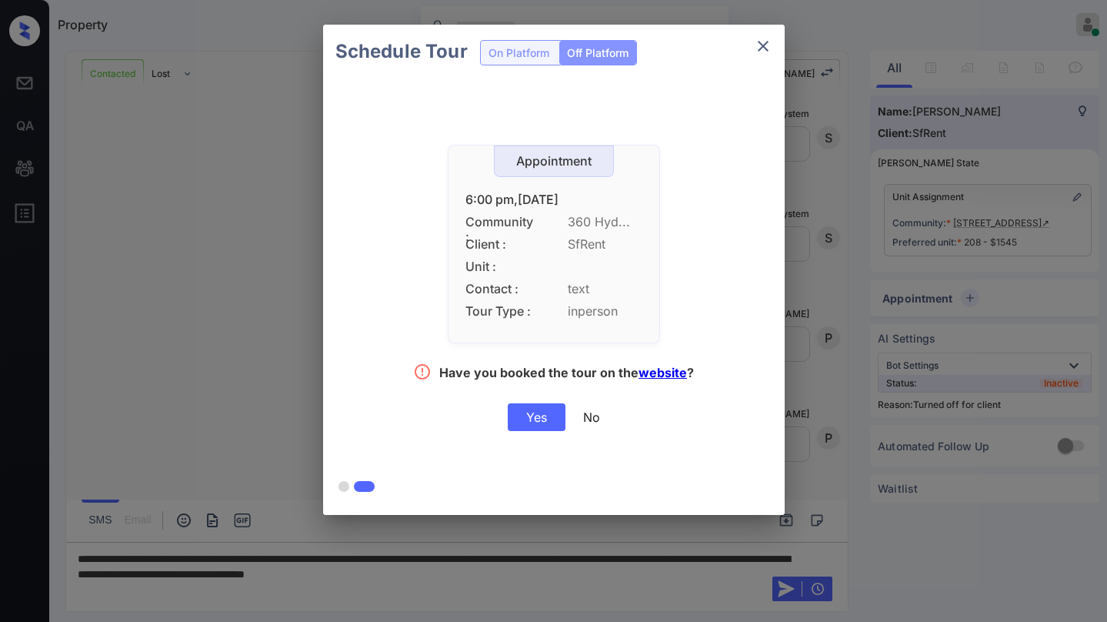
click at [539, 423] on div "Yes" at bounding box center [537, 417] width 58 height 28
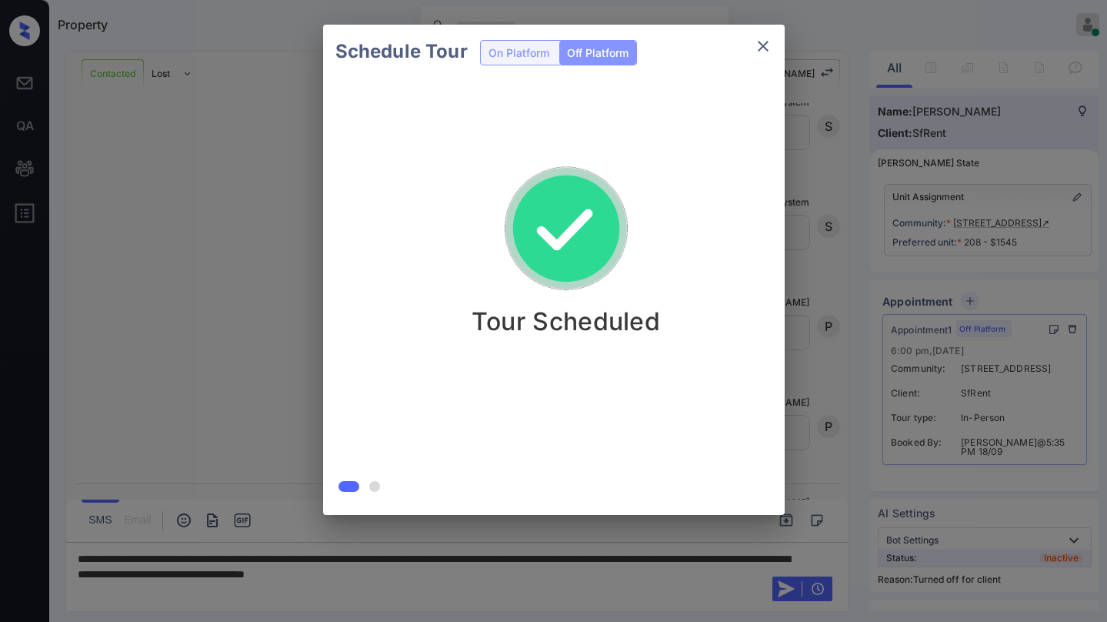
scroll to position [3404, 0]
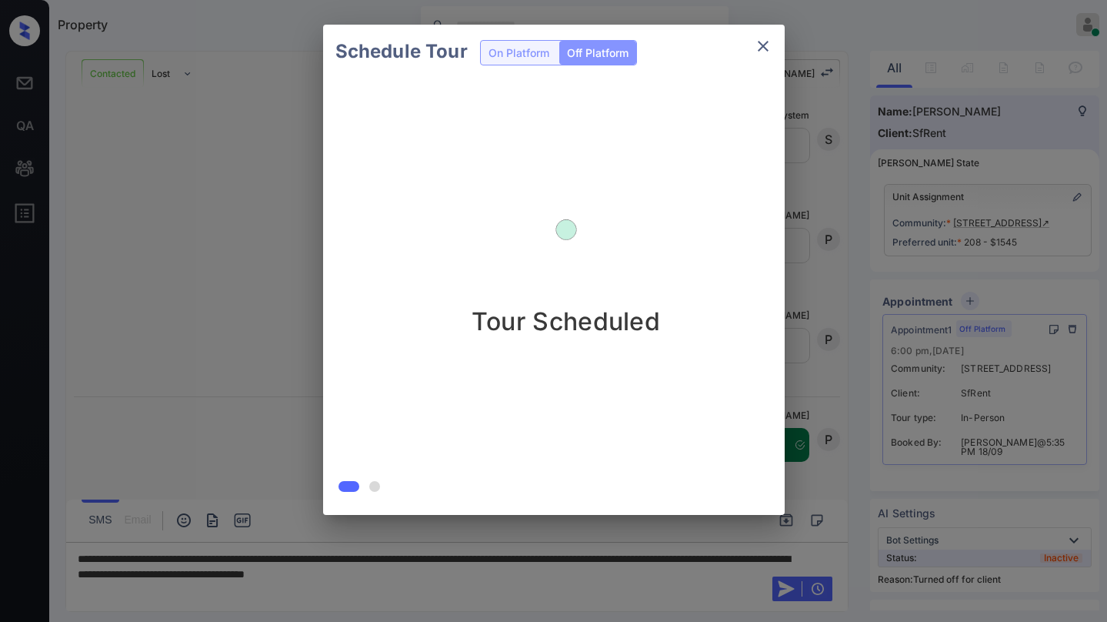
click at [230, 256] on div "Schedule Tour On Platform Off Platform Tour Scheduled" at bounding box center [553, 269] width 1107 height 539
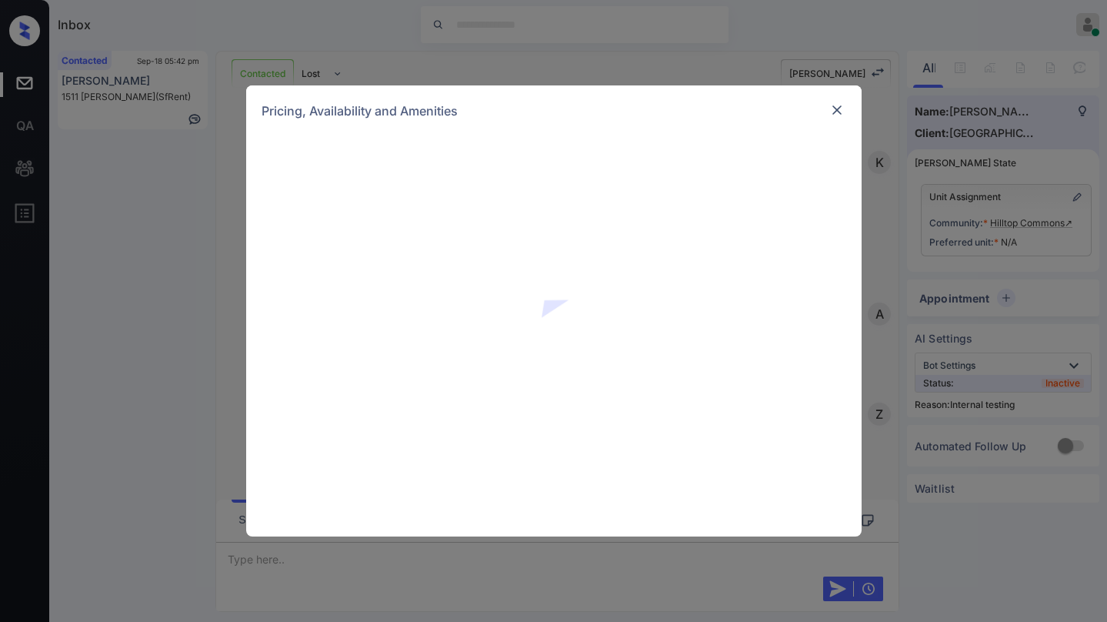
scroll to position [3128, 0]
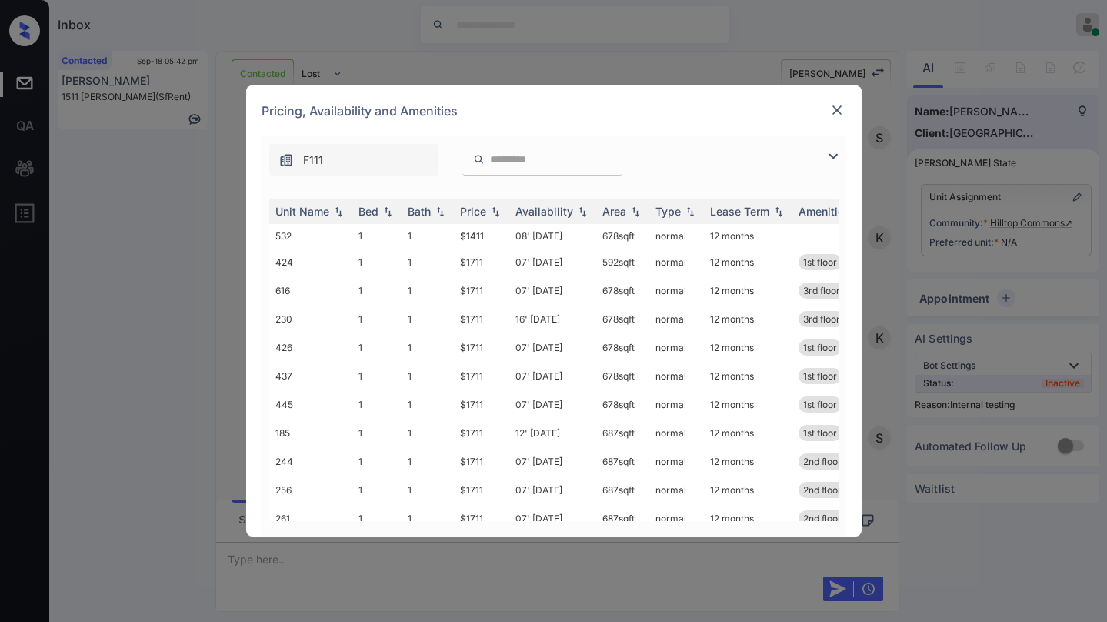
click at [840, 150] on img at bounding box center [833, 156] width 18 height 18
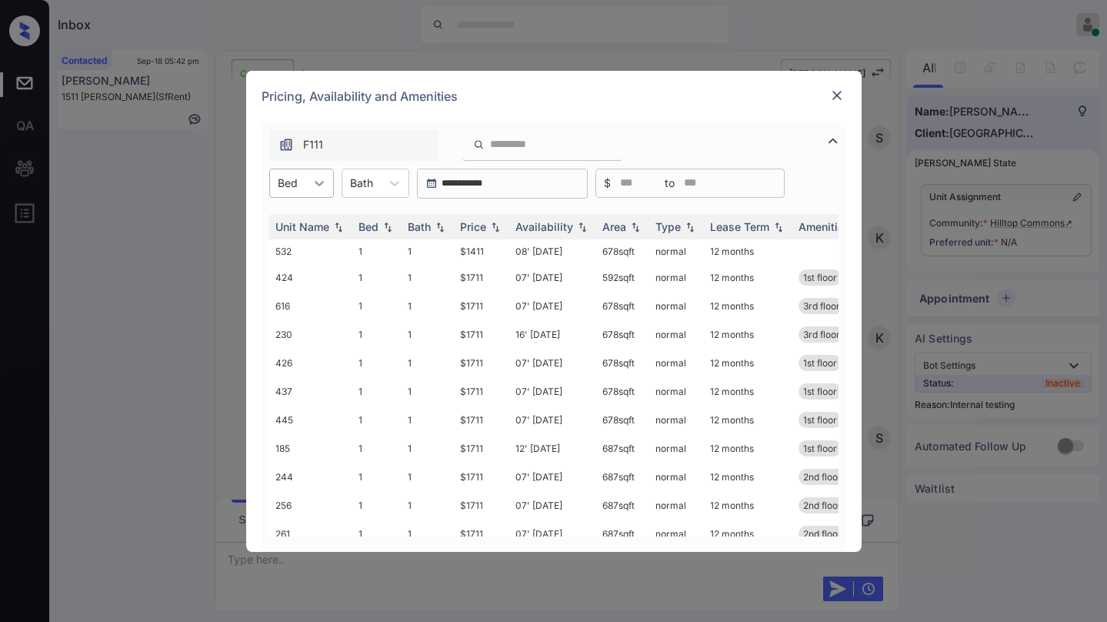
click at [309, 185] on div at bounding box center [320, 183] width 28 height 28
click at [294, 248] on div "2" at bounding box center [301, 249] width 65 height 28
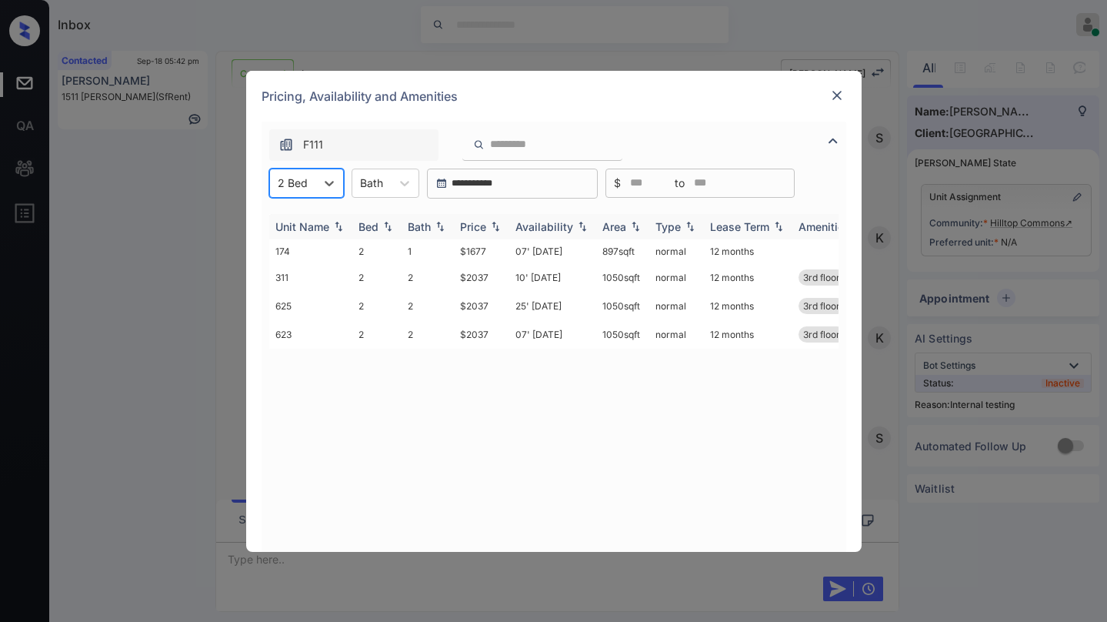
click at [482, 229] on div "Price" at bounding box center [473, 226] width 26 height 13
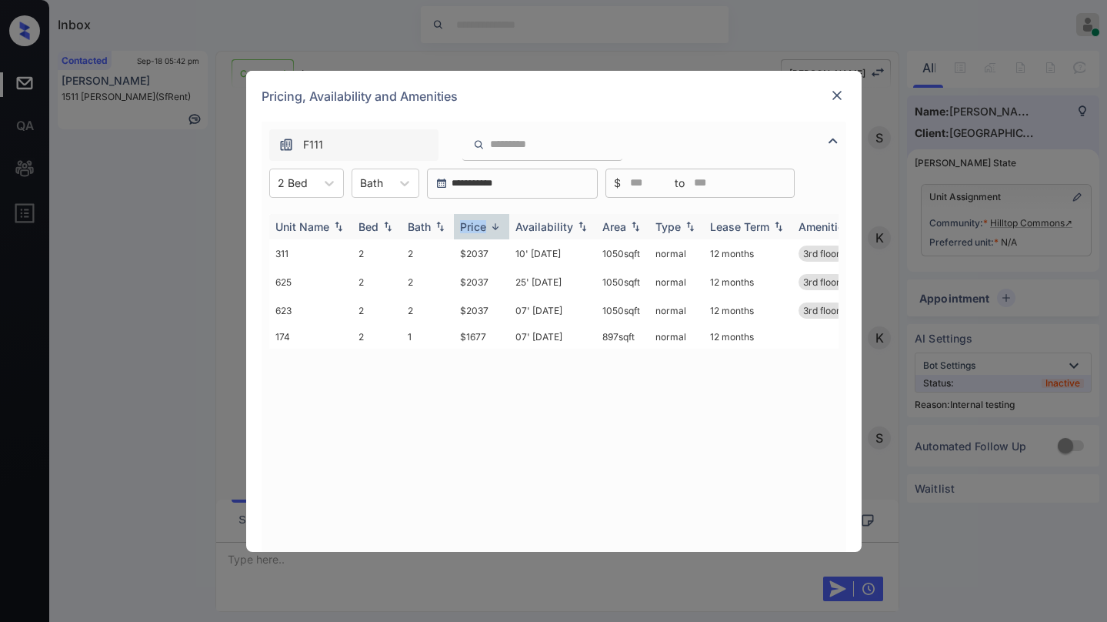
click at [480, 229] on div "Price" at bounding box center [473, 226] width 26 height 13
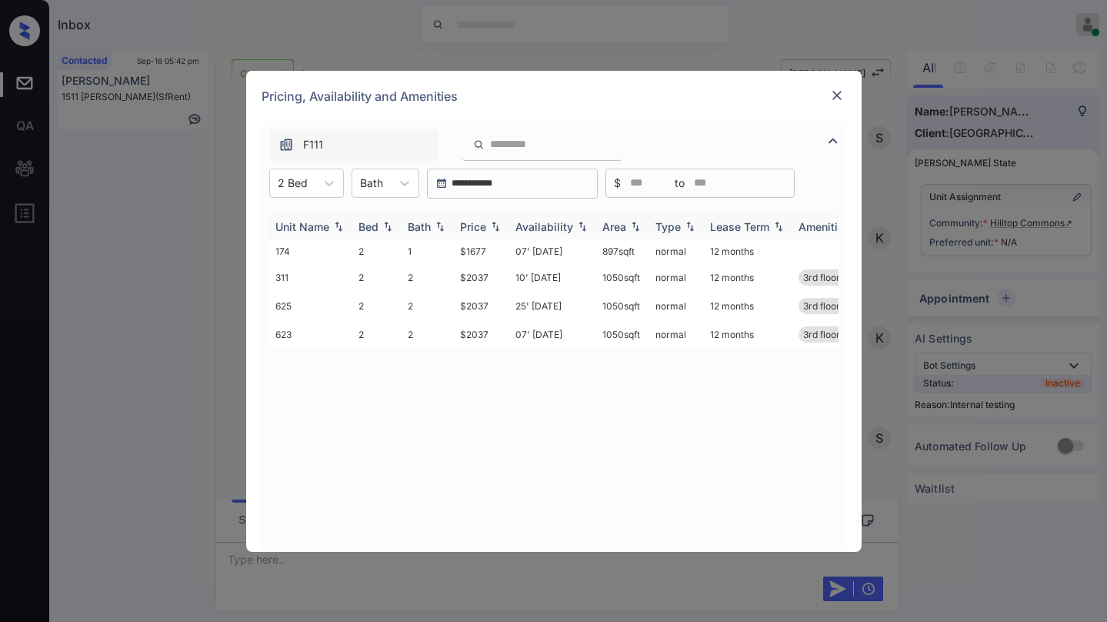
click at [480, 229] on div "Price" at bounding box center [473, 226] width 26 height 13
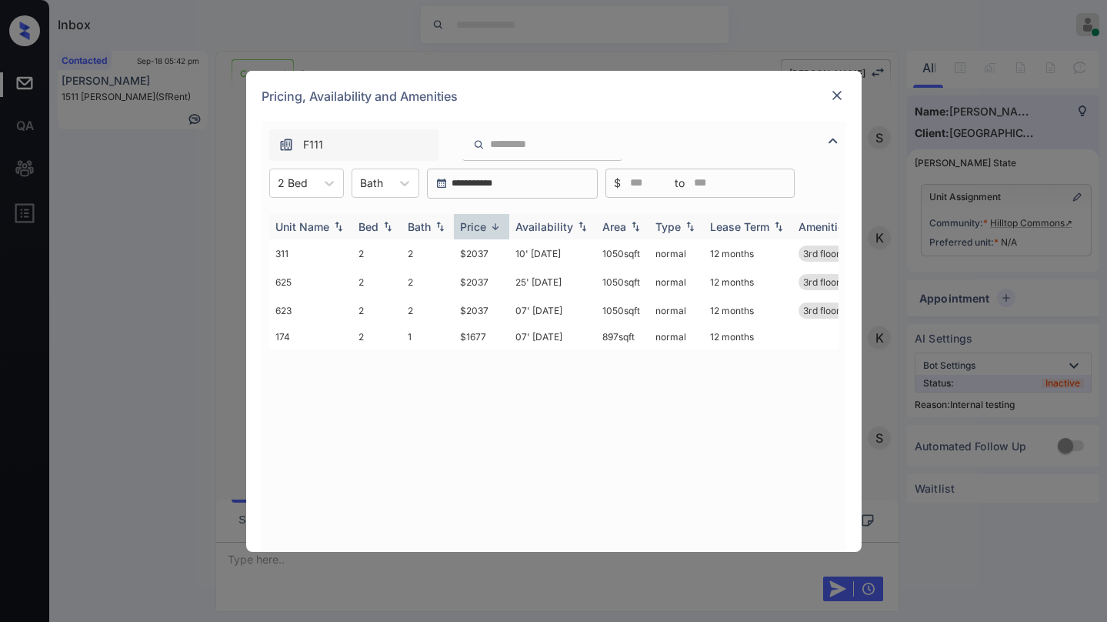
click at [480, 229] on div "Price" at bounding box center [473, 226] width 26 height 13
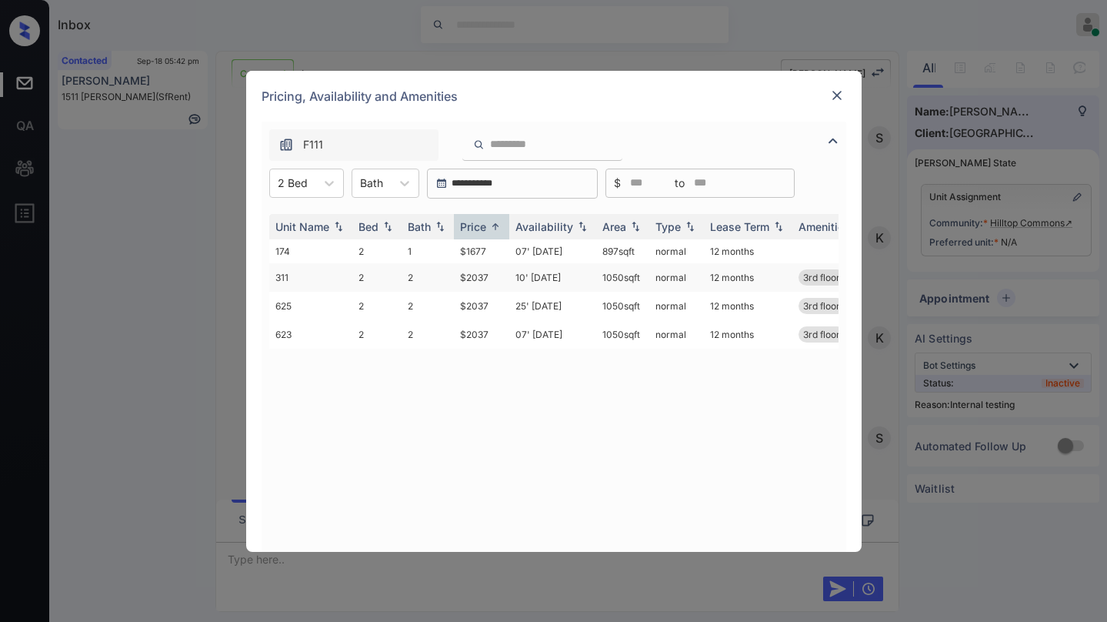
click at [482, 279] on td "$2037" at bounding box center [481, 277] width 55 height 28
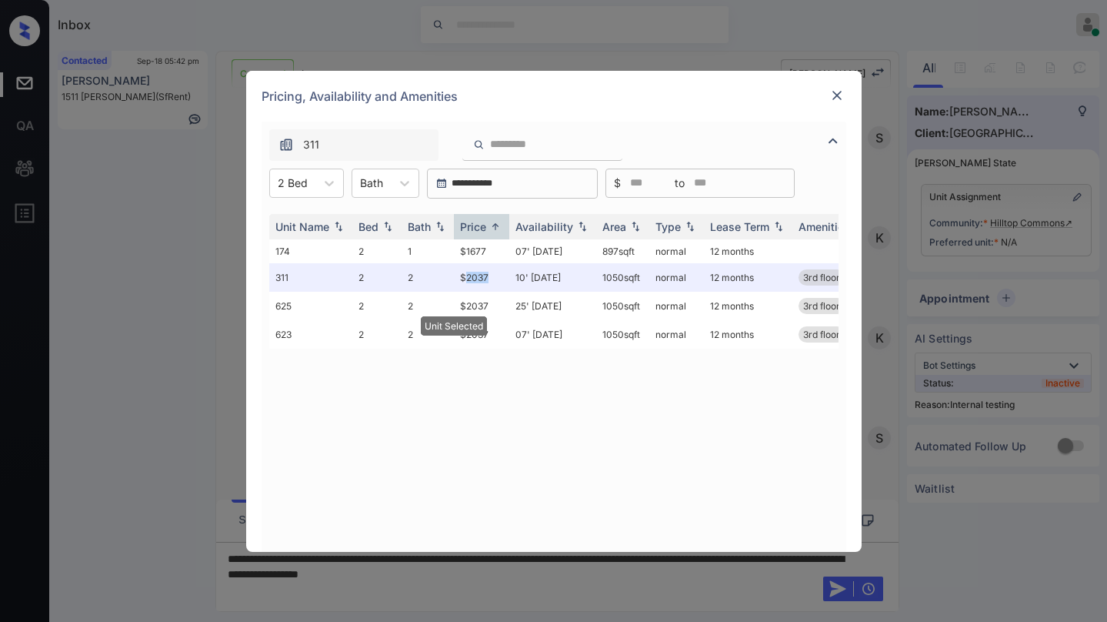
click at [833, 93] on img at bounding box center [837, 95] width 15 height 15
